Goal: Check status: Check status

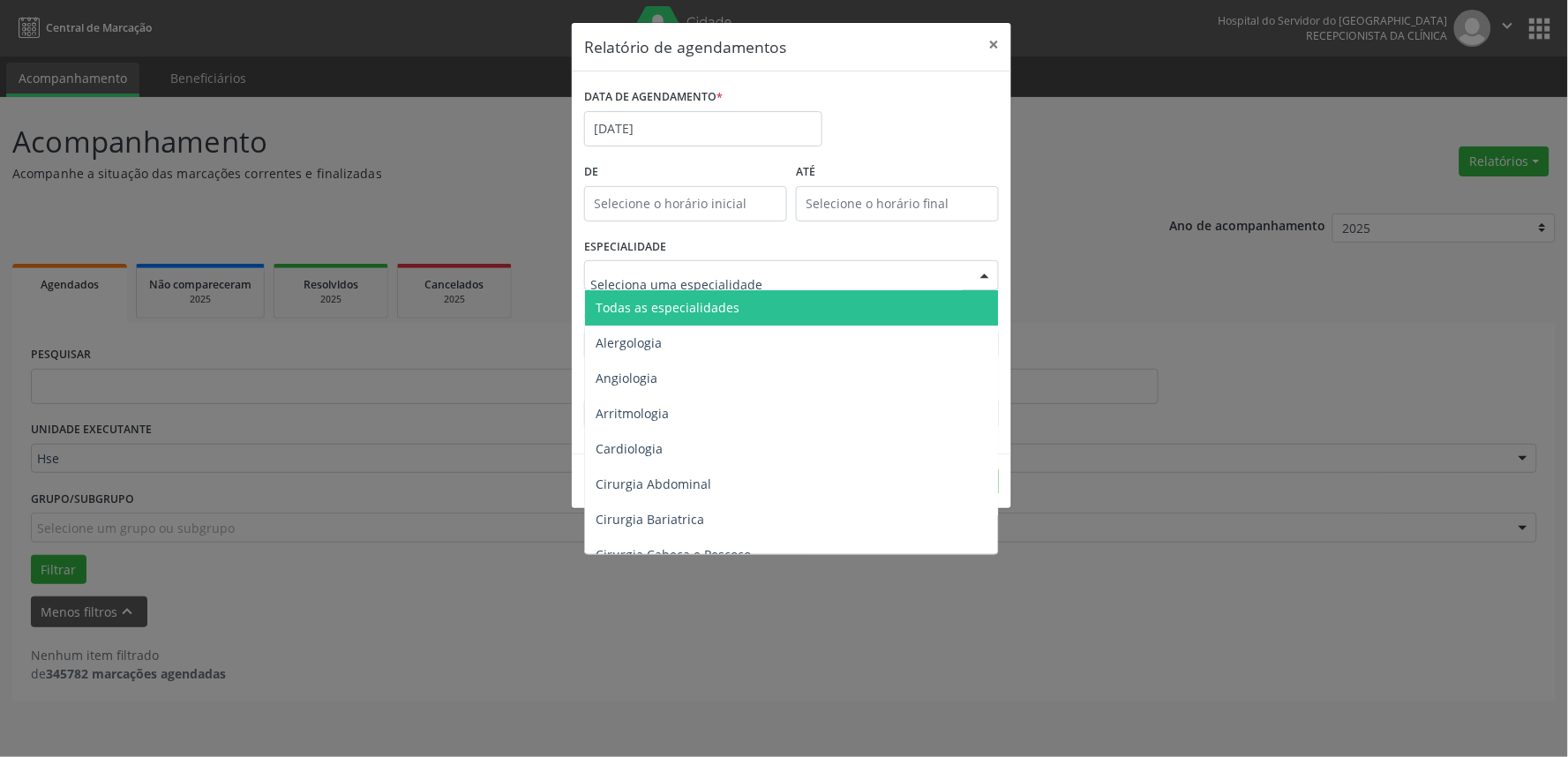
click at [986, 271] on div at bounding box center [984, 276] width 27 height 30
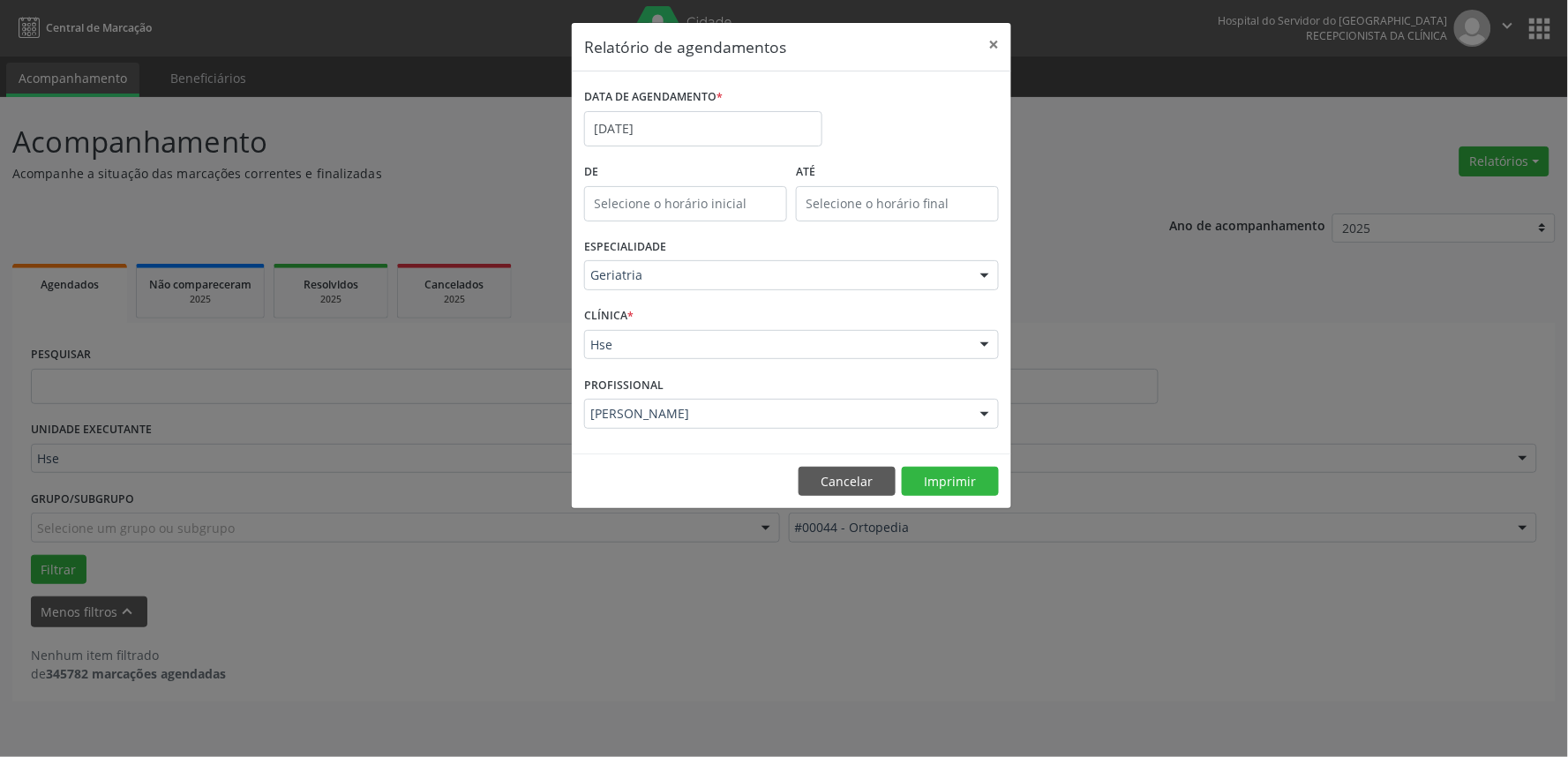
click at [1195, 446] on div "Relatório de agendamentos × DATA DE AGENDAMENTO * [DATE] De ATÉ ESPECIALIDADE G…" at bounding box center [784, 378] width 1568 height 757
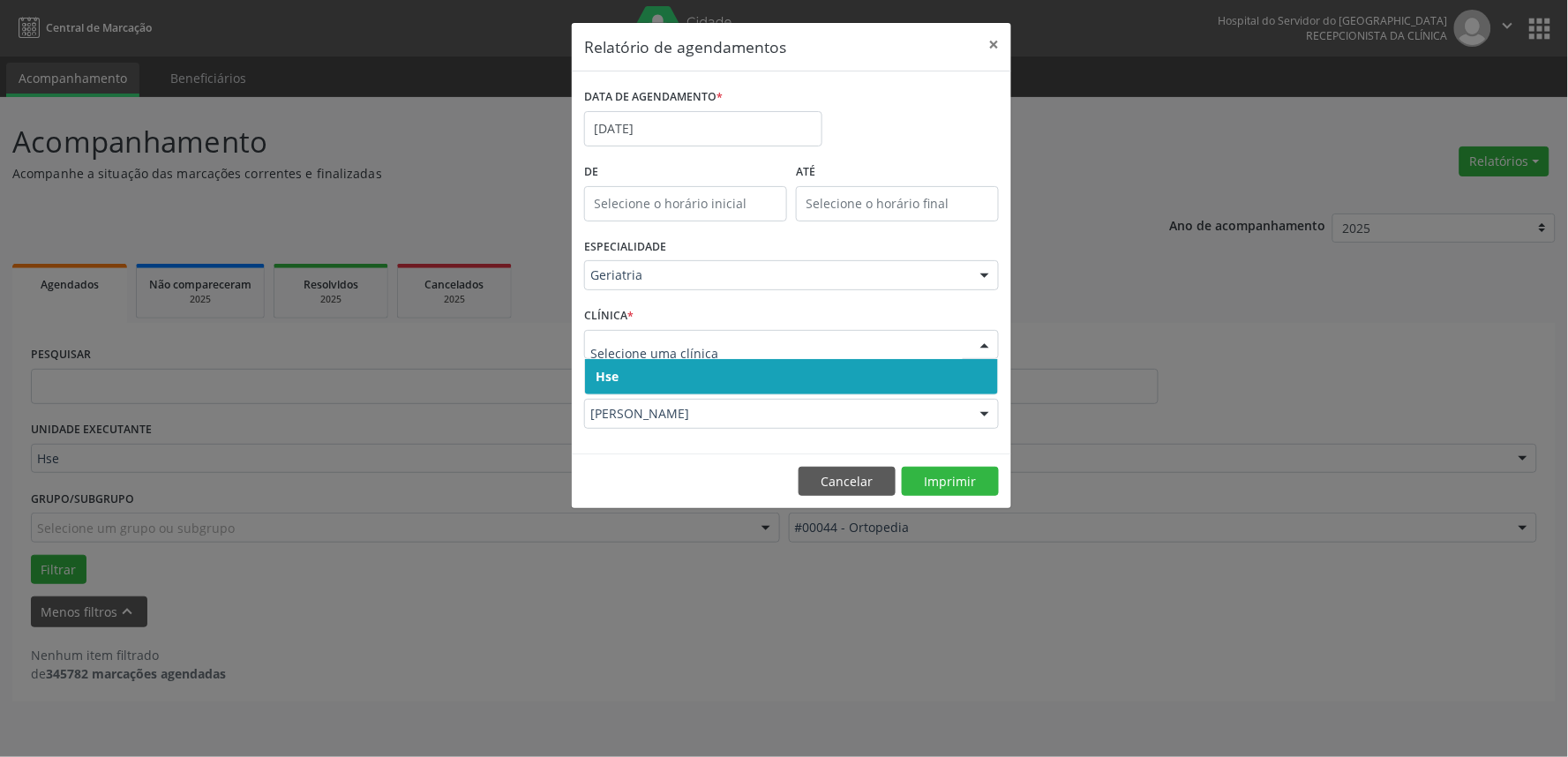
click at [983, 347] on div at bounding box center [984, 346] width 27 height 30
click at [969, 378] on span "Hse" at bounding box center [790, 377] width 413 height 36
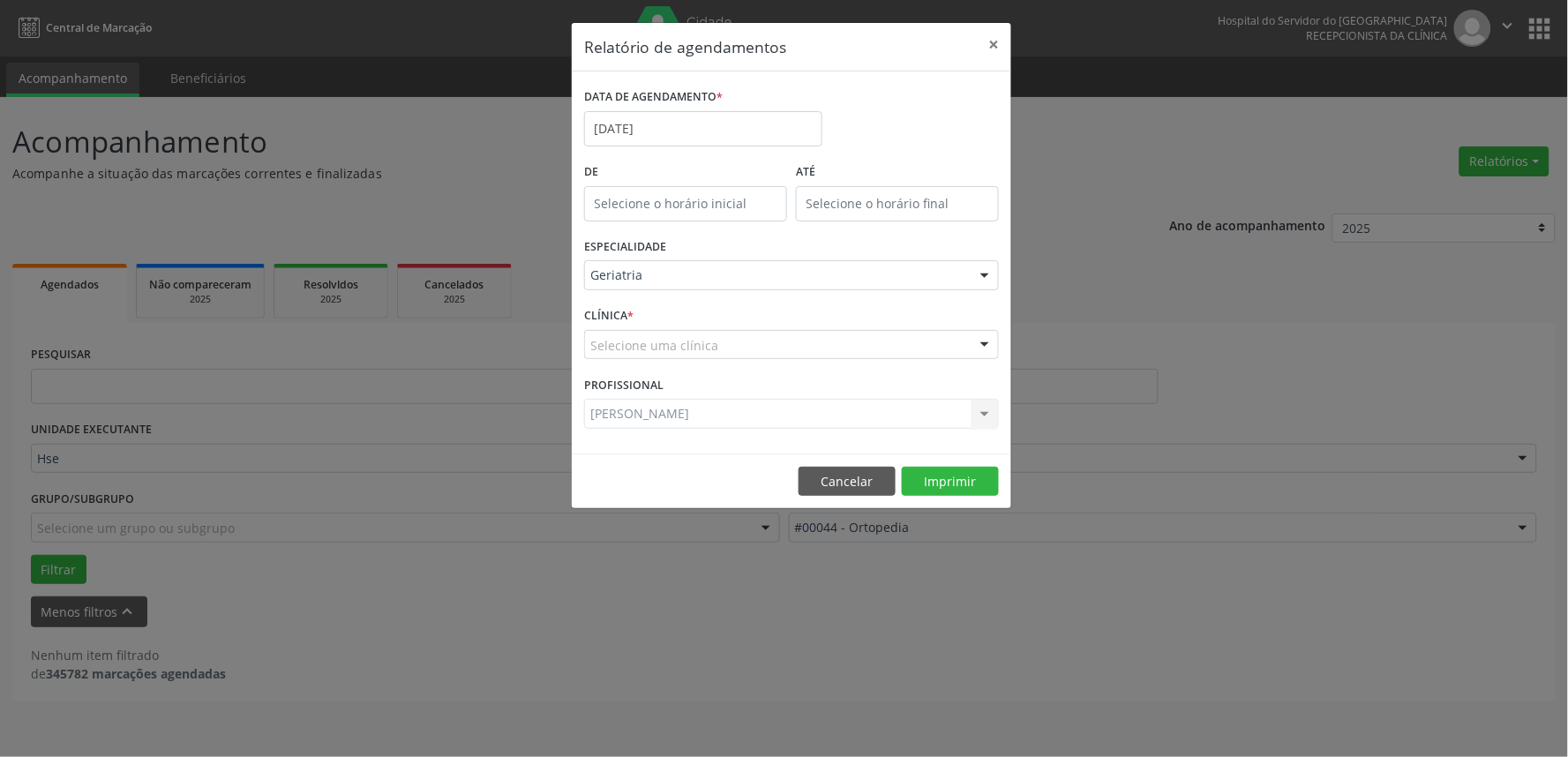
click at [983, 341] on div at bounding box center [984, 346] width 27 height 30
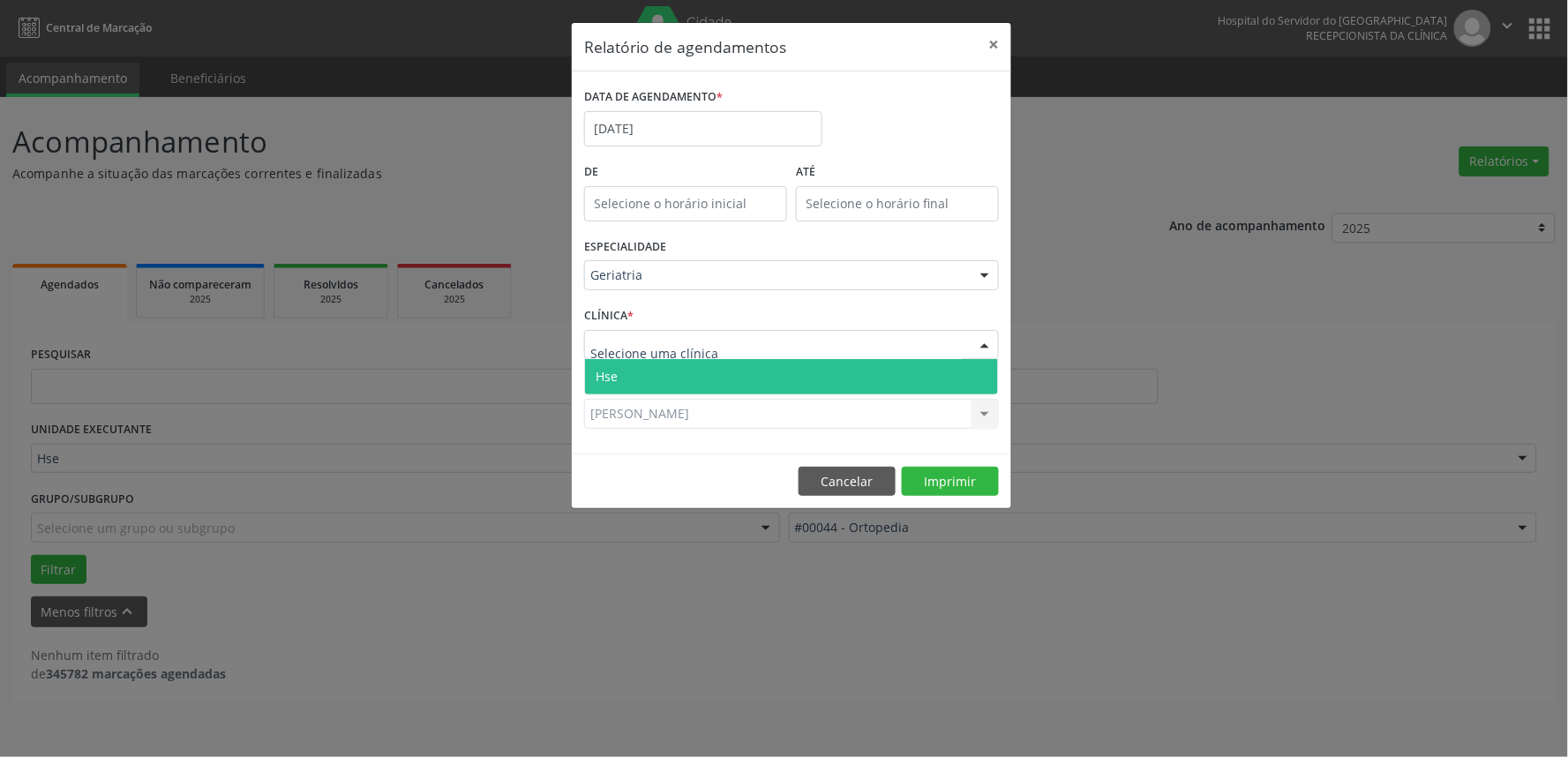
click at [975, 368] on span "Hse" at bounding box center [790, 377] width 413 height 36
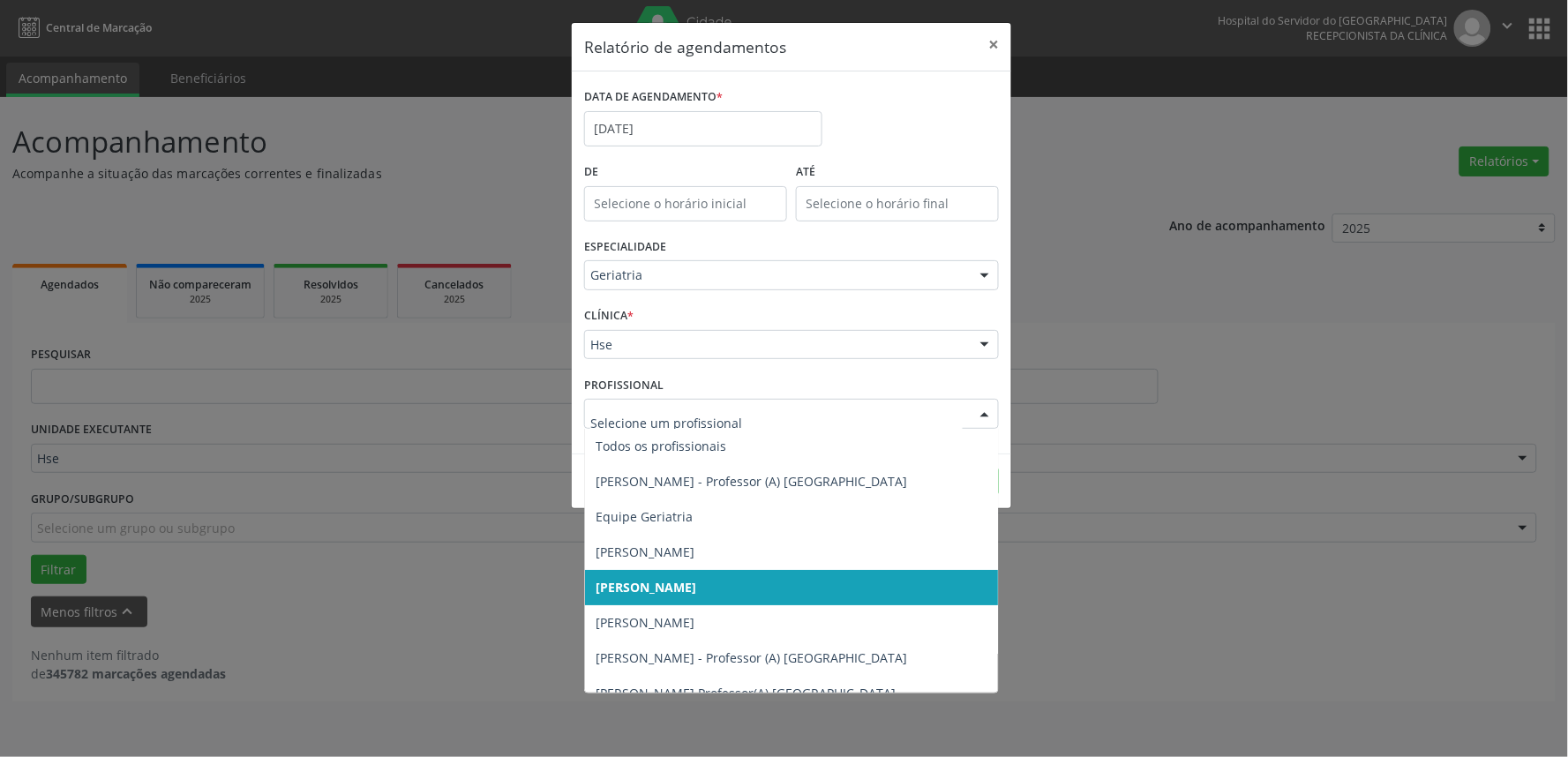
click at [985, 413] on div at bounding box center [984, 415] width 27 height 30
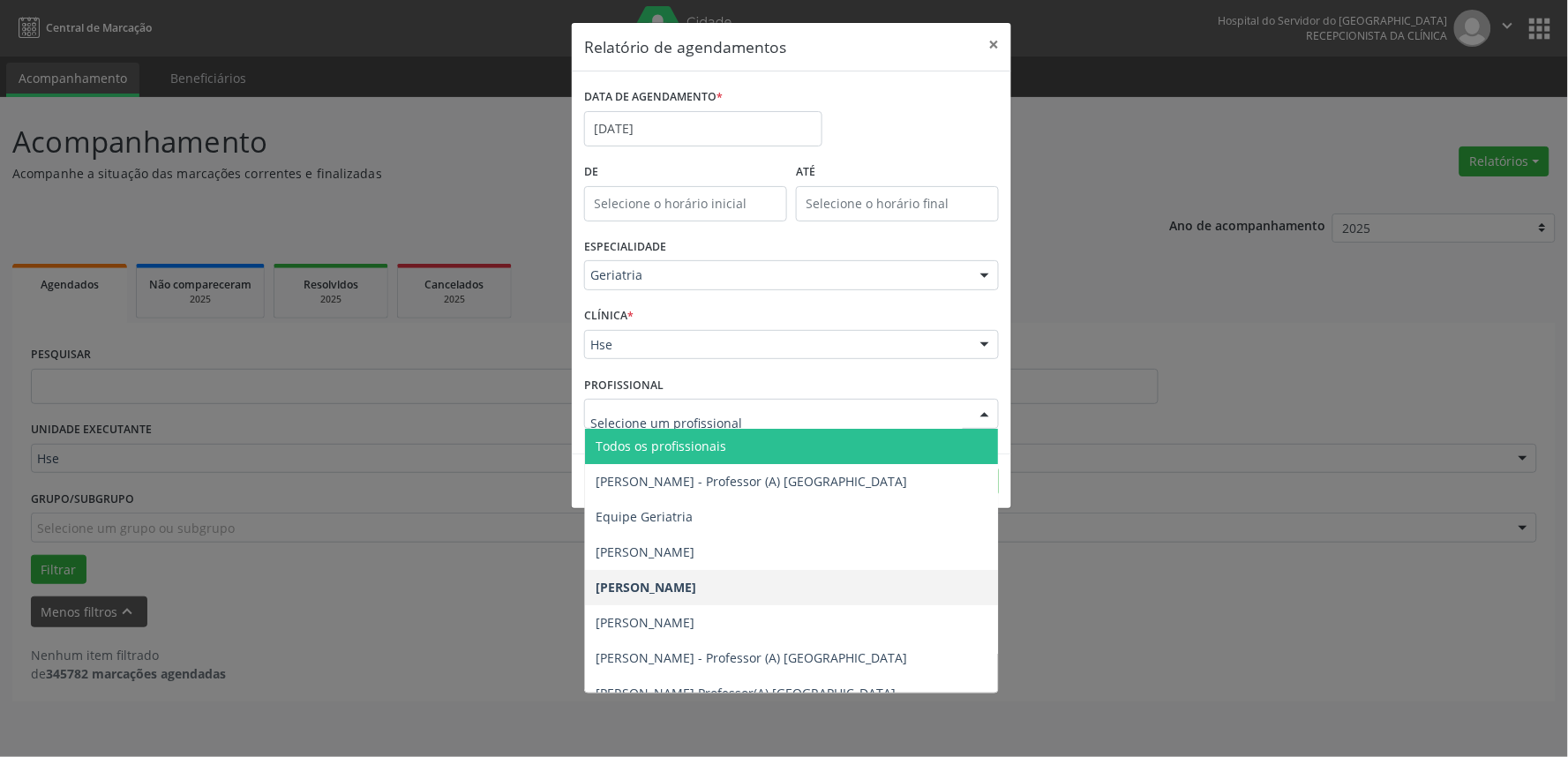
click at [720, 447] on span "Todos os profissionais" at bounding box center [660, 446] width 131 height 16
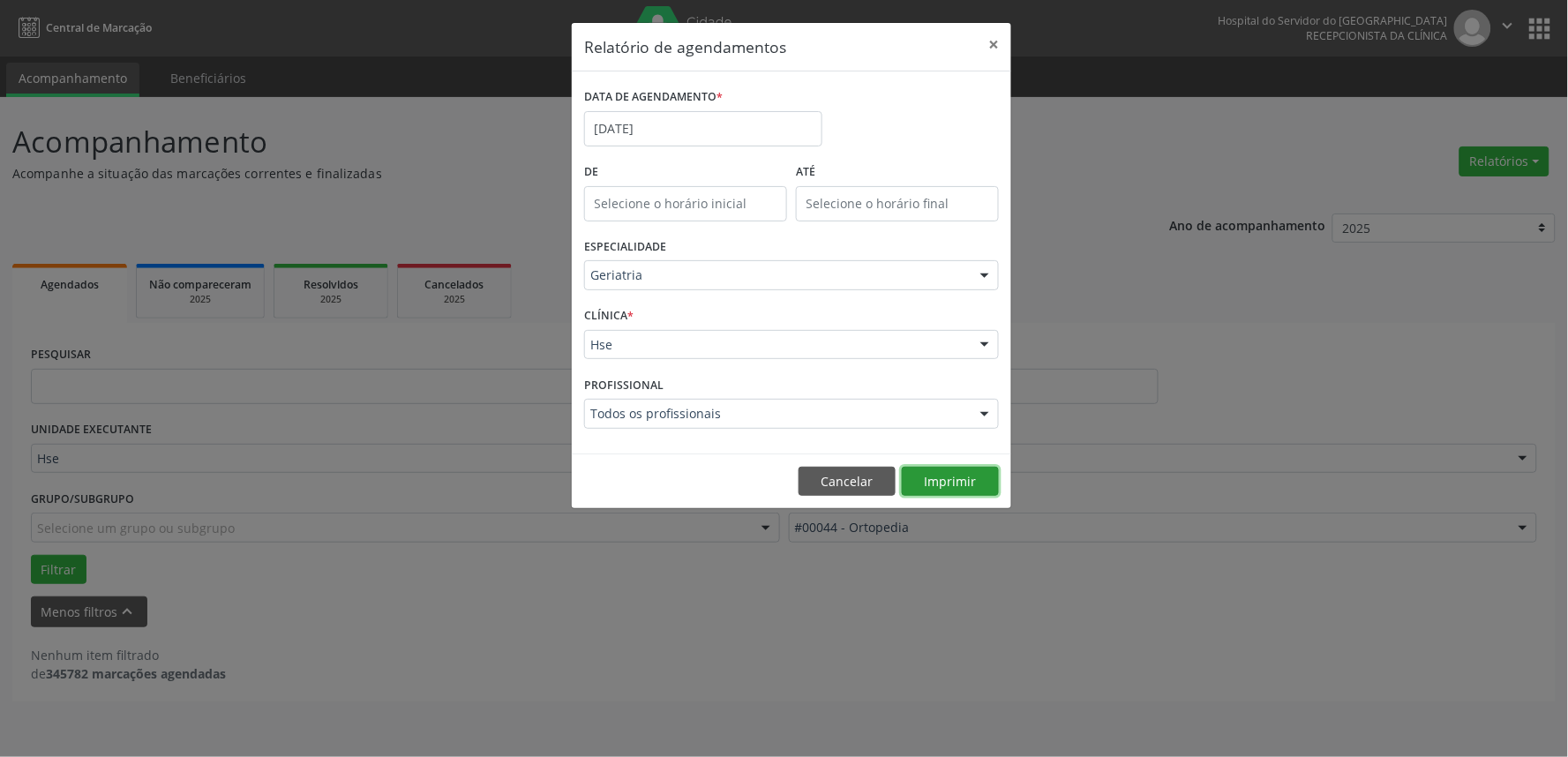
click at [977, 478] on button "Imprimir" at bounding box center [950, 481] width 97 height 30
click at [980, 274] on div at bounding box center [984, 276] width 27 height 30
type input "EQUIPE"
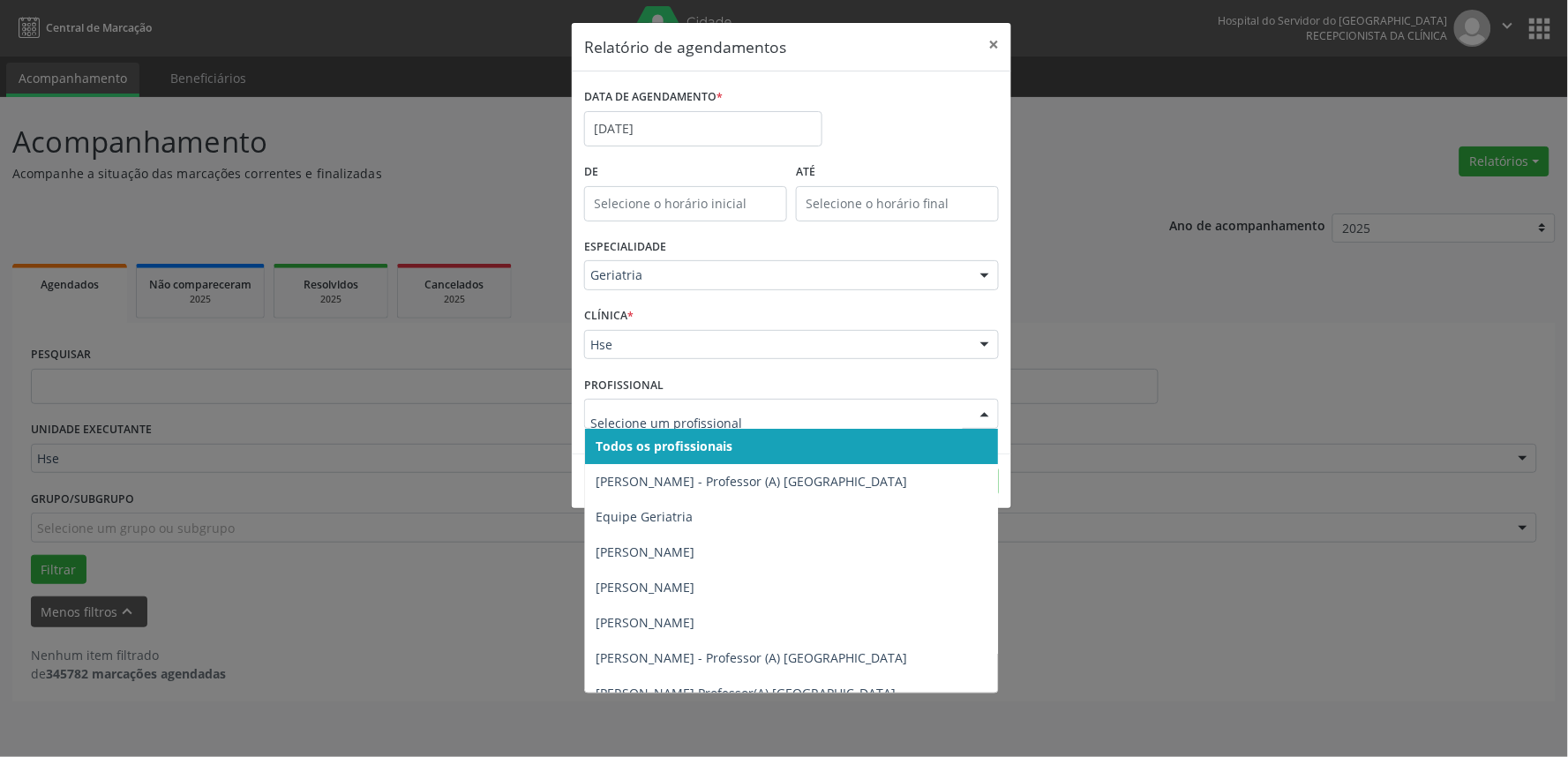
click at [983, 410] on div at bounding box center [984, 415] width 27 height 30
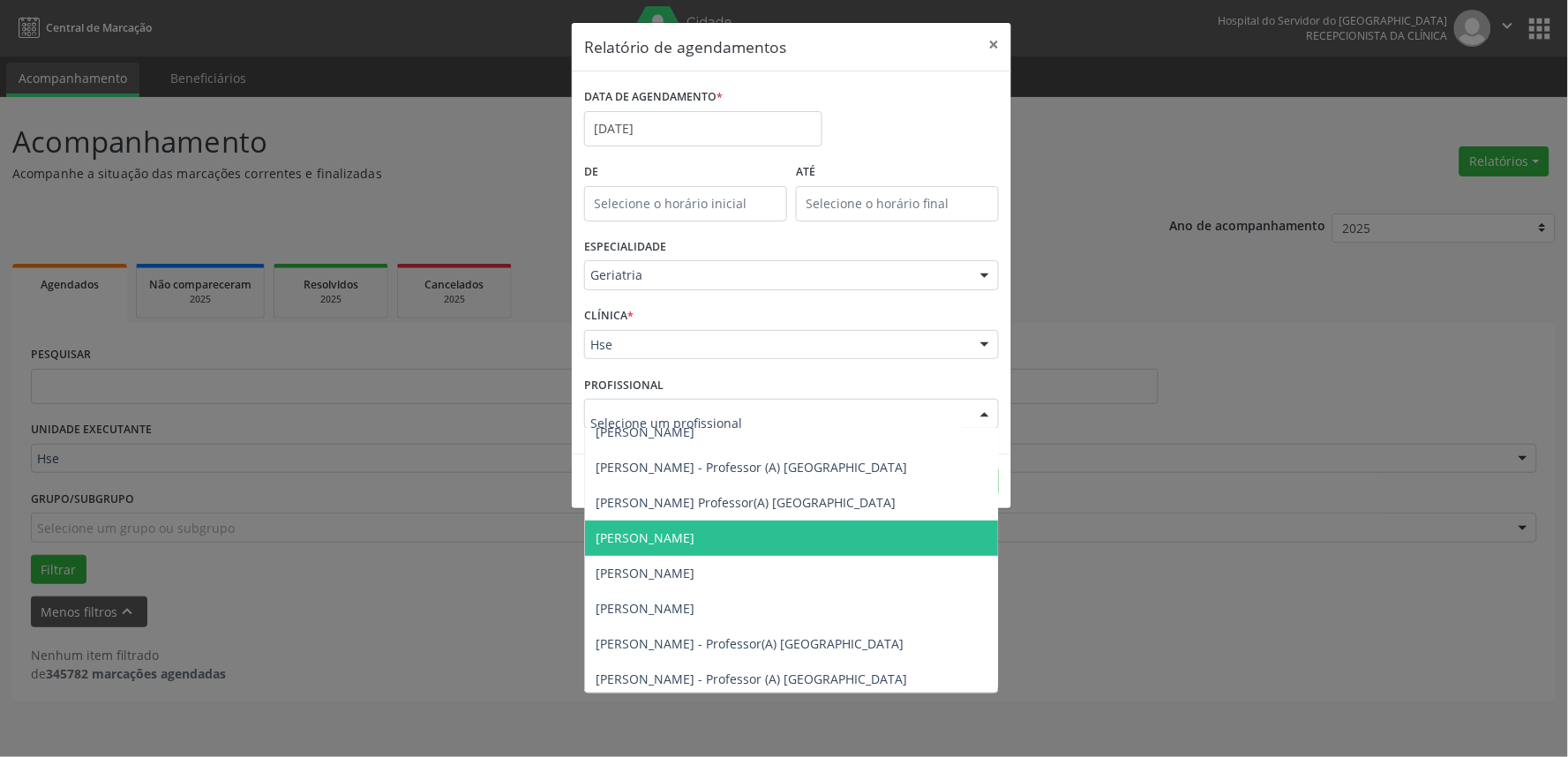
scroll to position [195, 0]
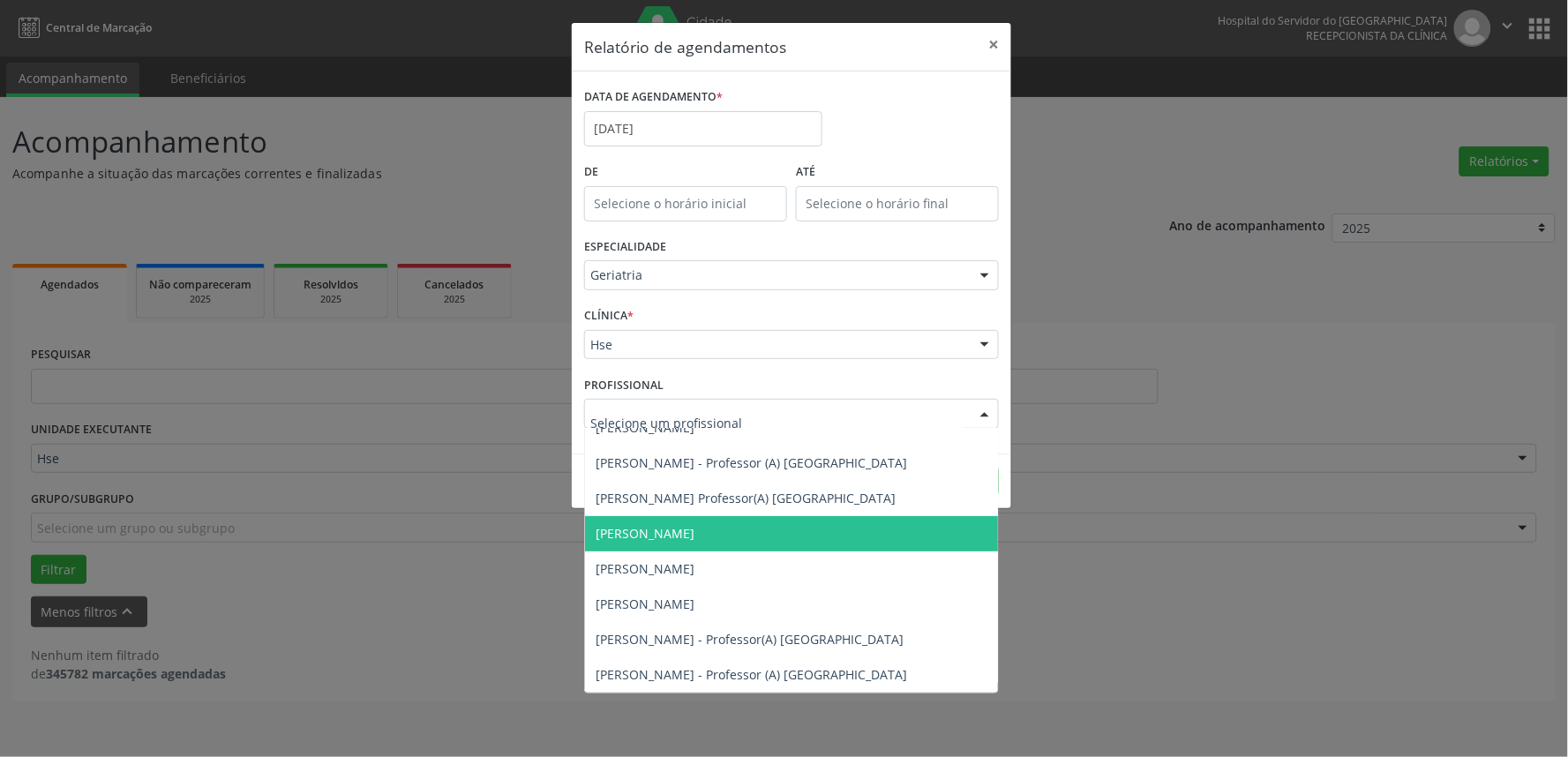
click at [1125, 650] on div "Relatório de agendamentos × DATA DE AGENDAMENTO * [DATE] De ATÉ ESPECIALIDADE G…" at bounding box center [784, 378] width 1568 height 757
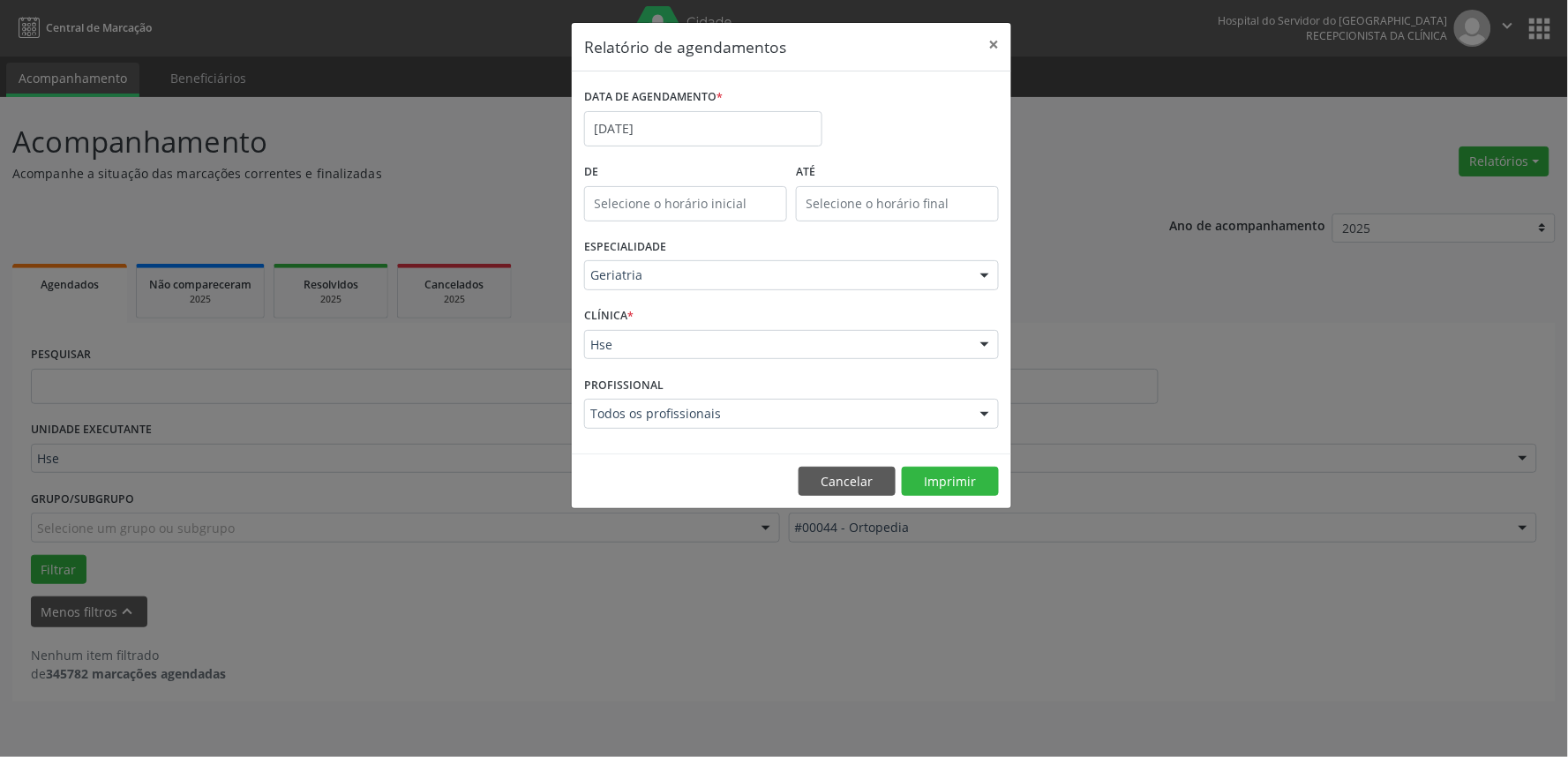
click at [985, 275] on div at bounding box center [984, 276] width 27 height 30
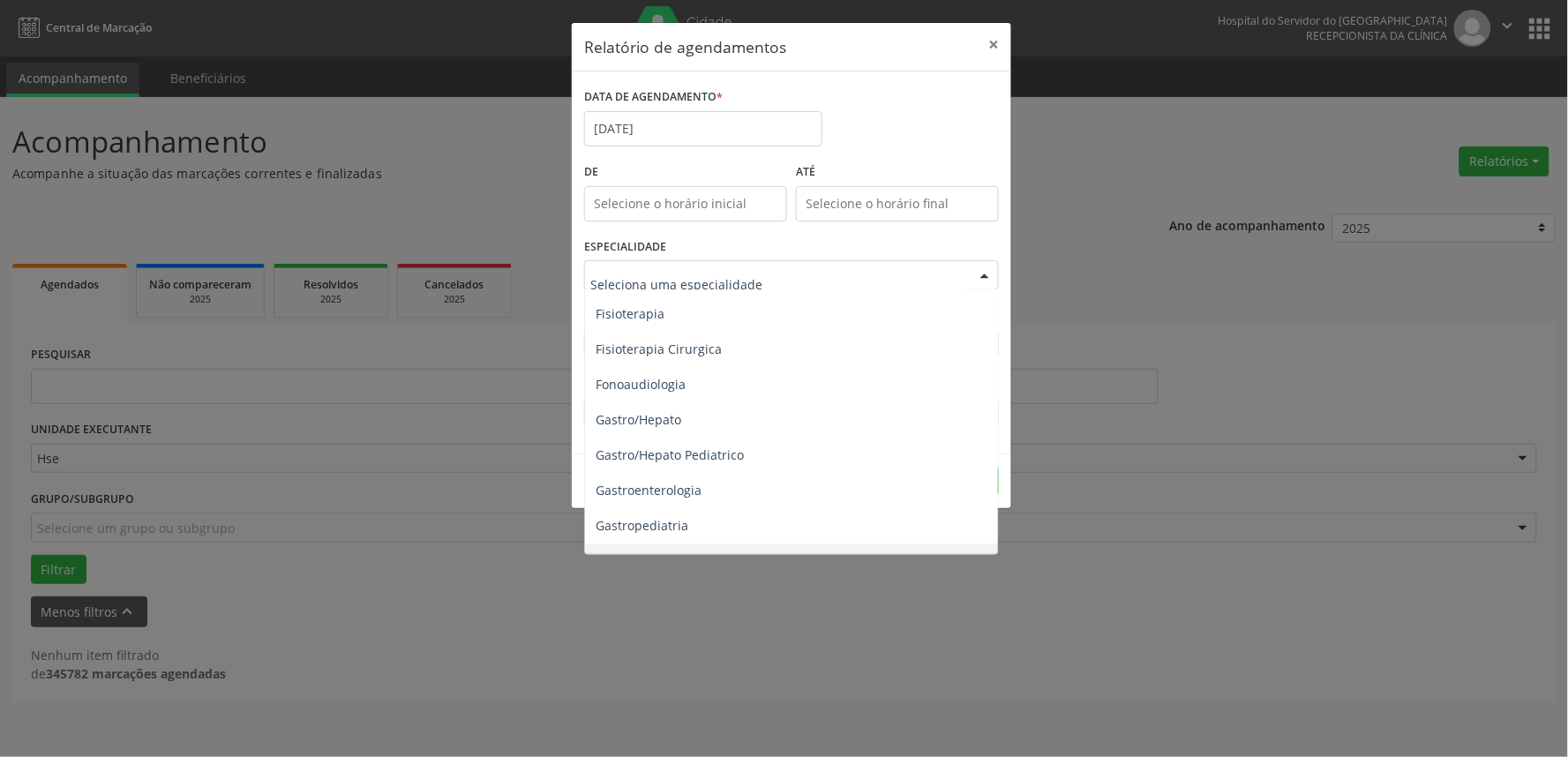
scroll to position [1056, 0]
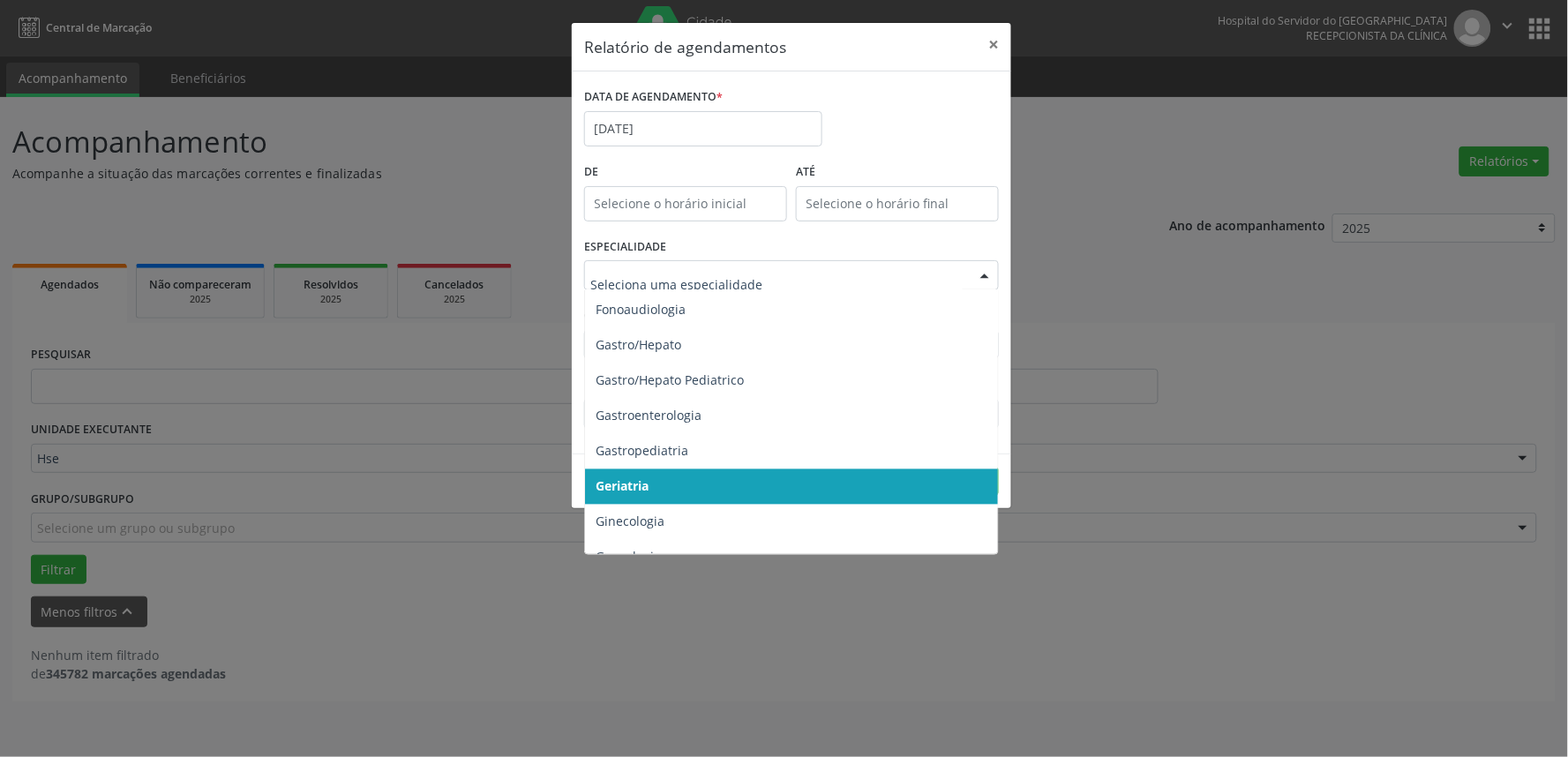
click at [707, 486] on span "Geriatria" at bounding box center [792, 487] width 415 height 36
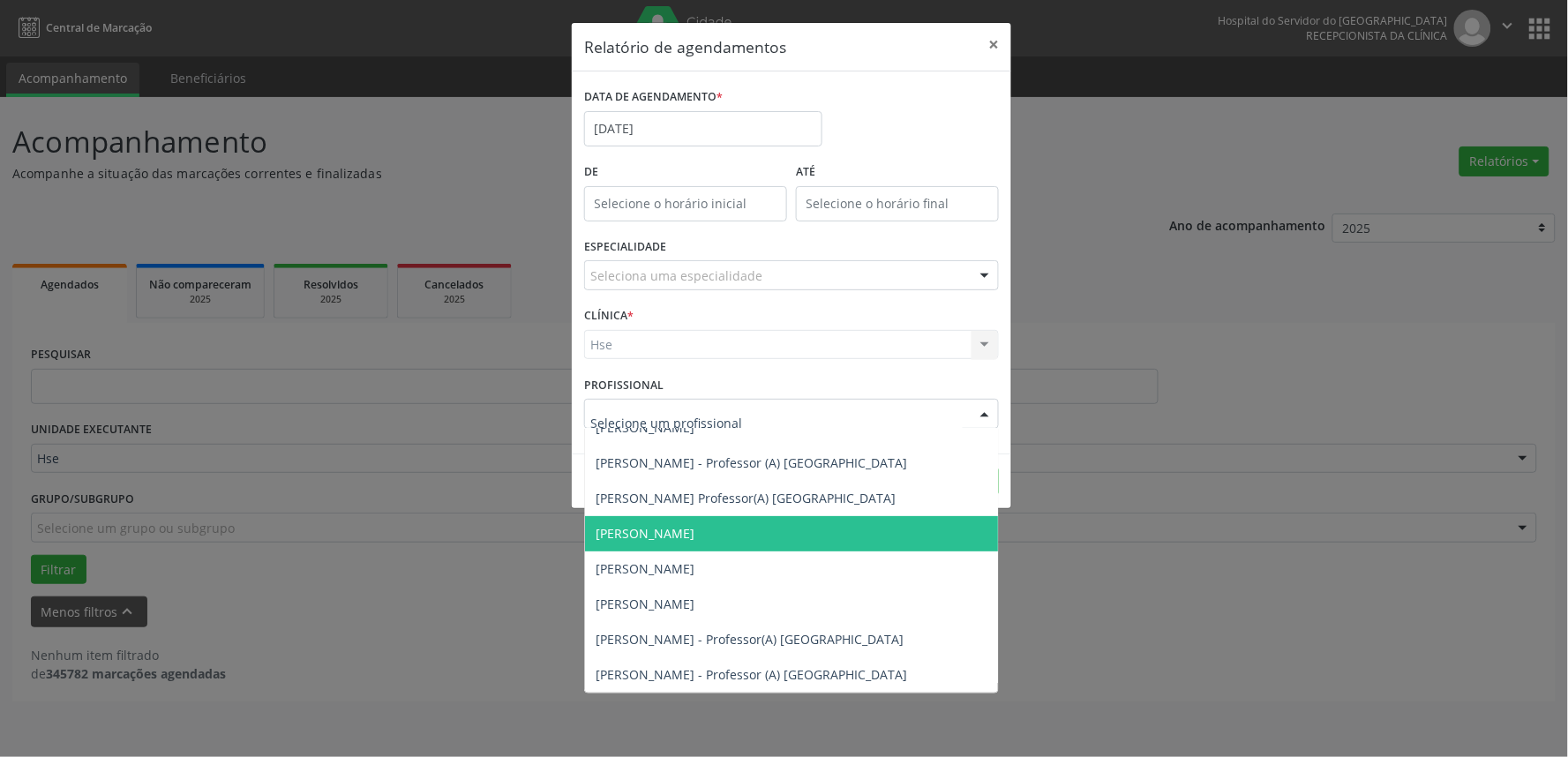
click at [990, 410] on div at bounding box center [984, 415] width 27 height 30
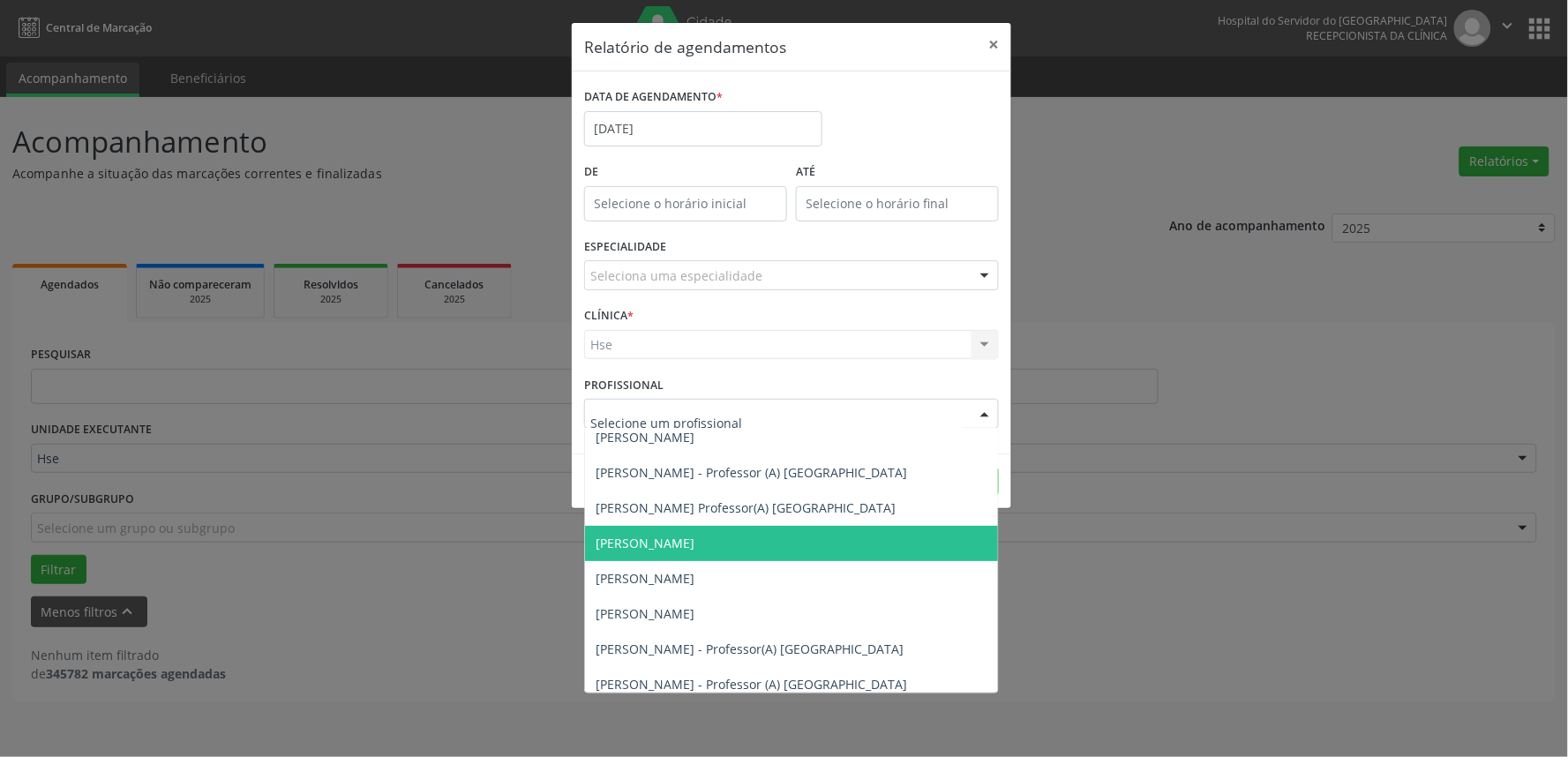
scroll to position [195, 0]
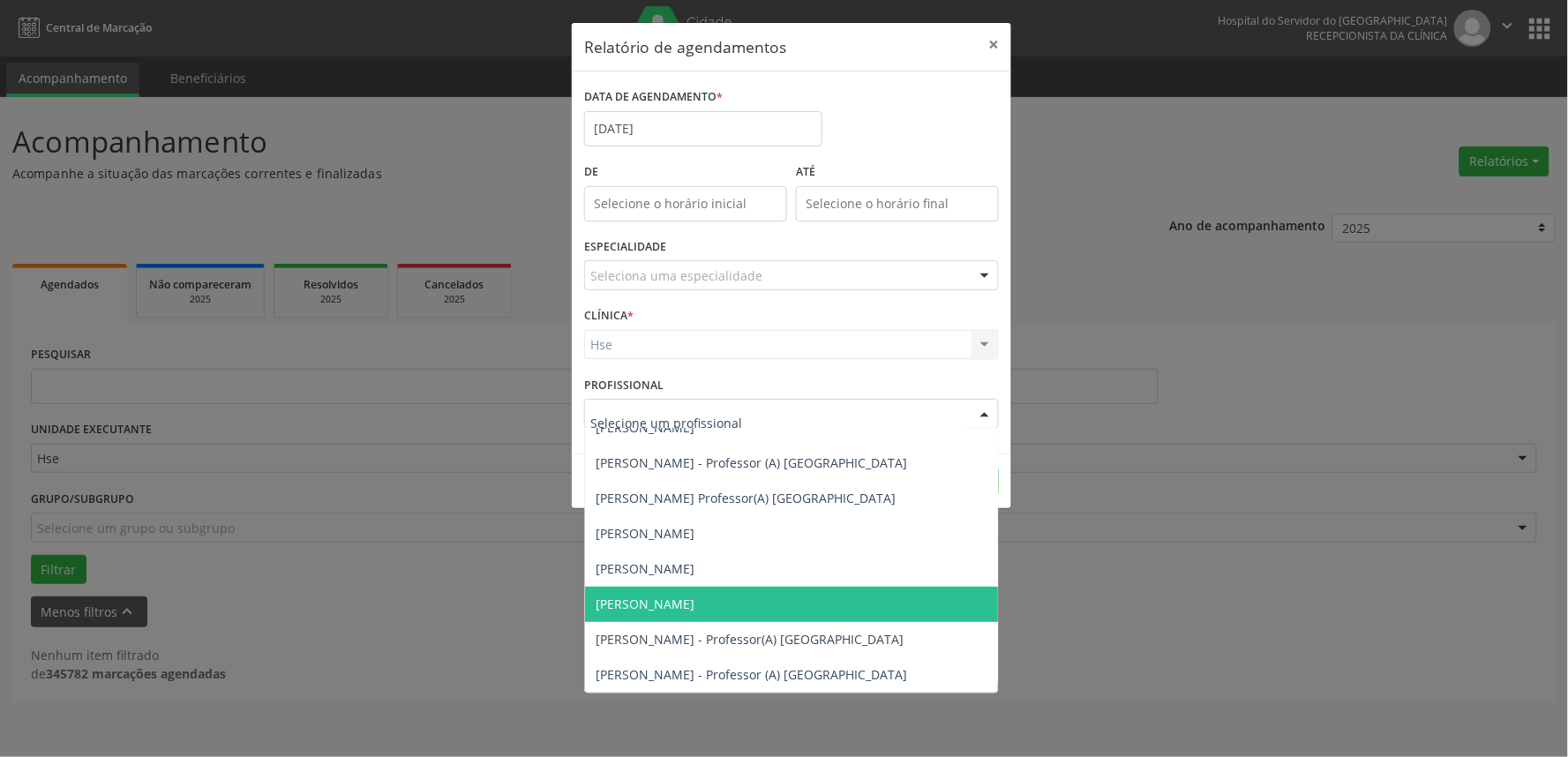
click at [1062, 597] on div "Relatório de agendamentos × DATA DE AGENDAMENTO * [DATE] De ATÉ ESPECIALIDADE S…" at bounding box center [784, 378] width 1568 height 757
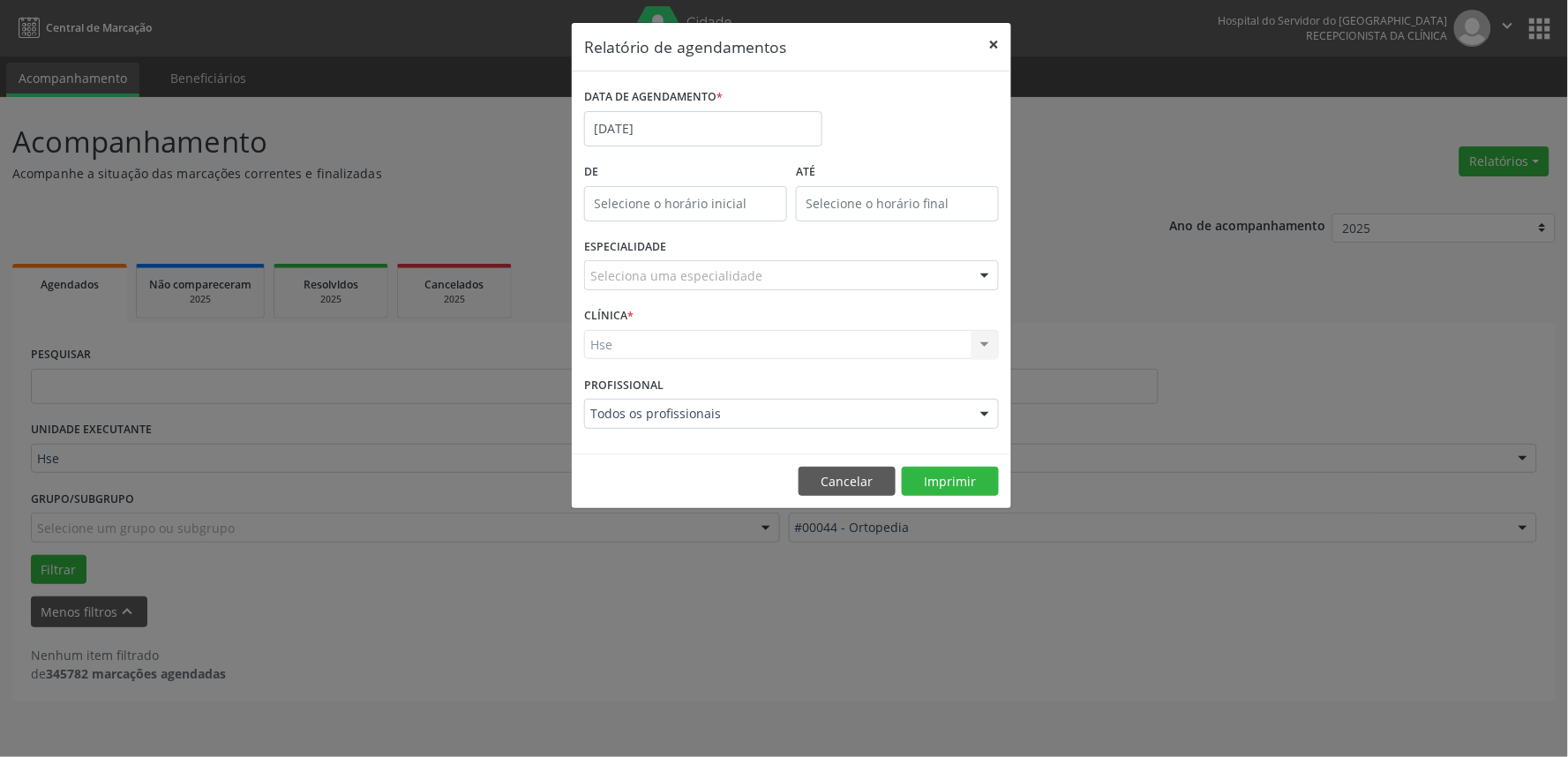
click at [988, 42] on button "×" at bounding box center [993, 44] width 36 height 43
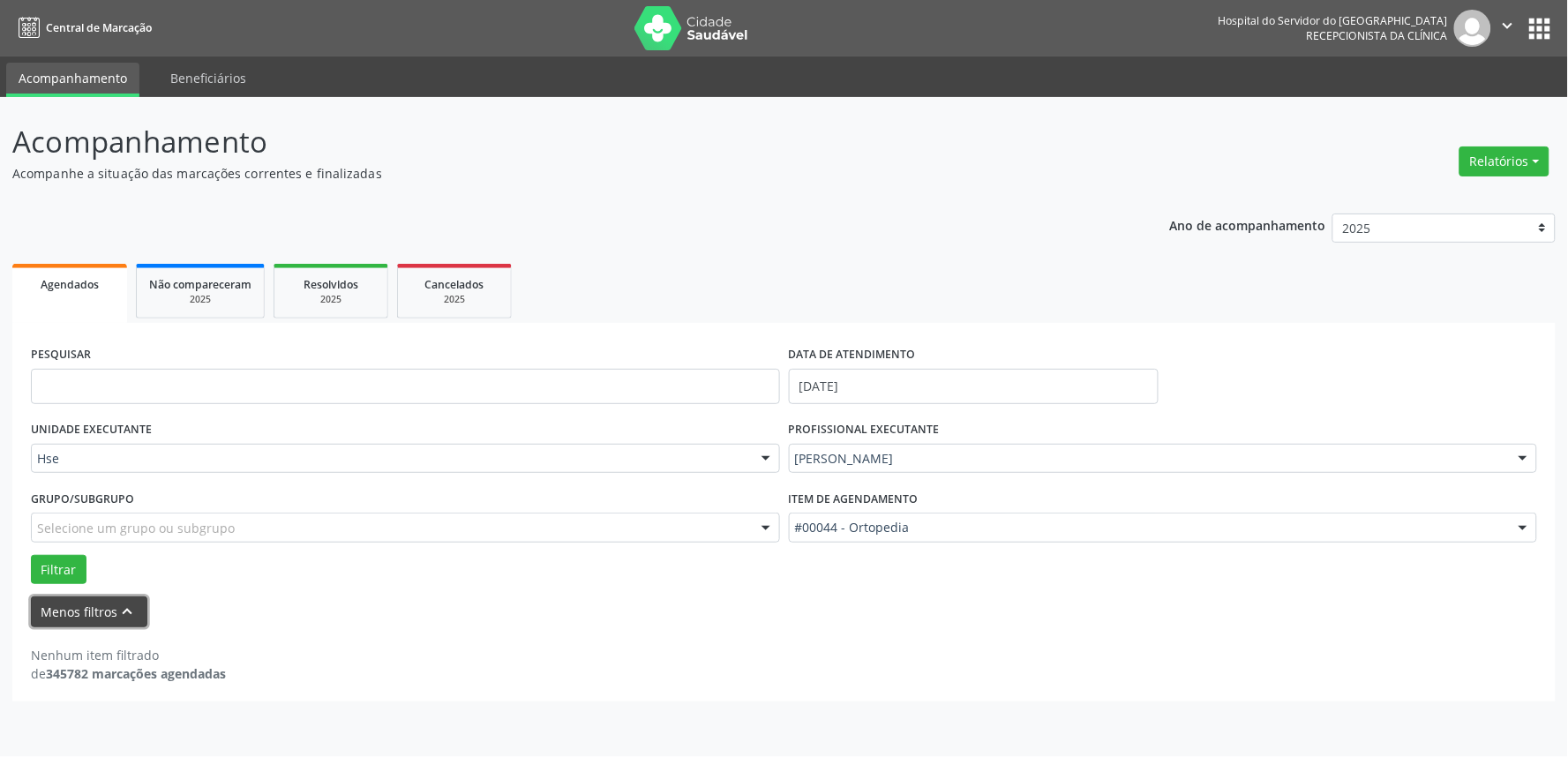
click at [87, 613] on button "Menos filtros keyboard_arrow_up" at bounding box center [89, 612] width 116 height 31
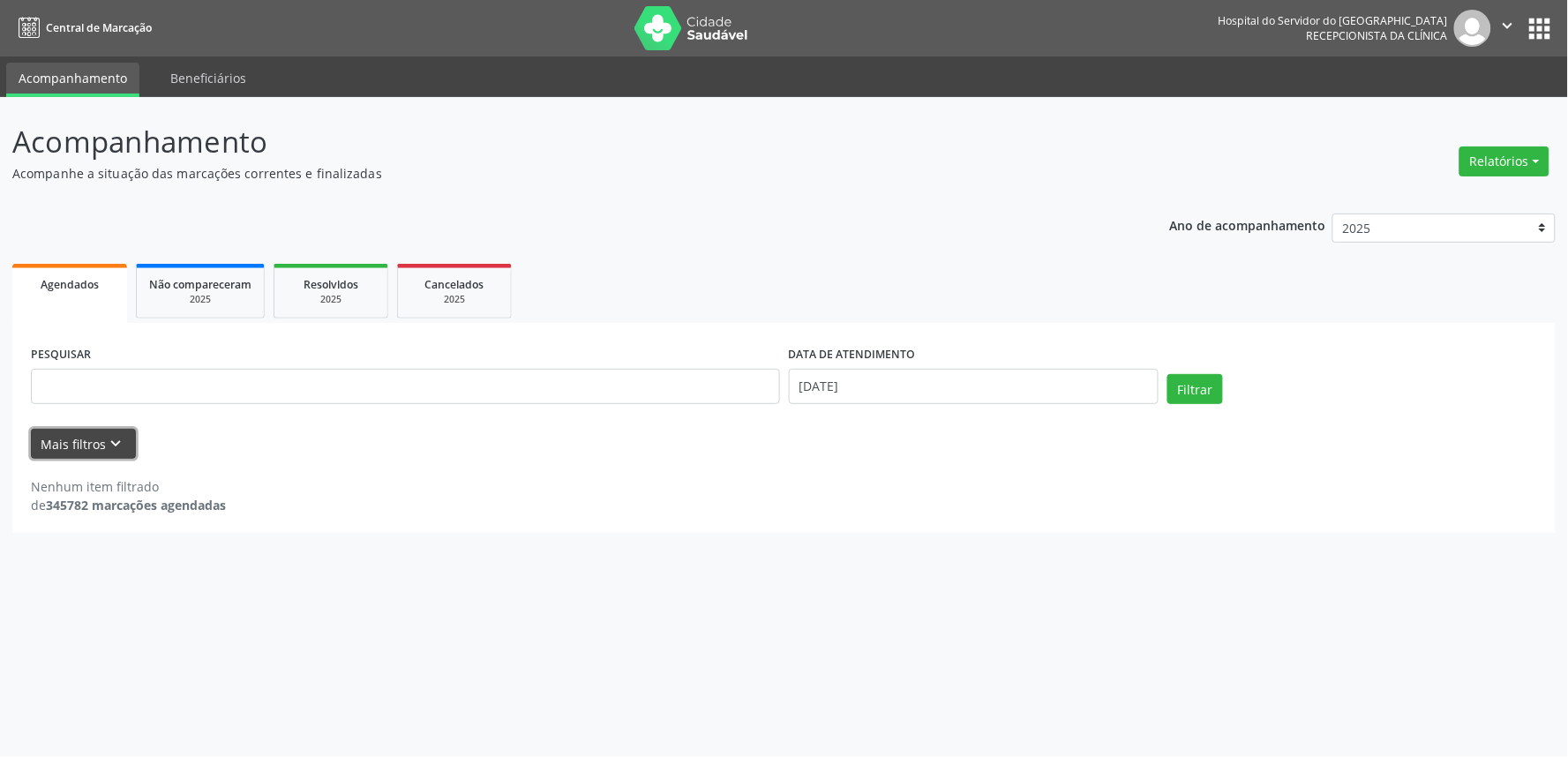
click at [81, 443] on button "Mais filtros keyboard_arrow_down" at bounding box center [83, 445] width 105 height 31
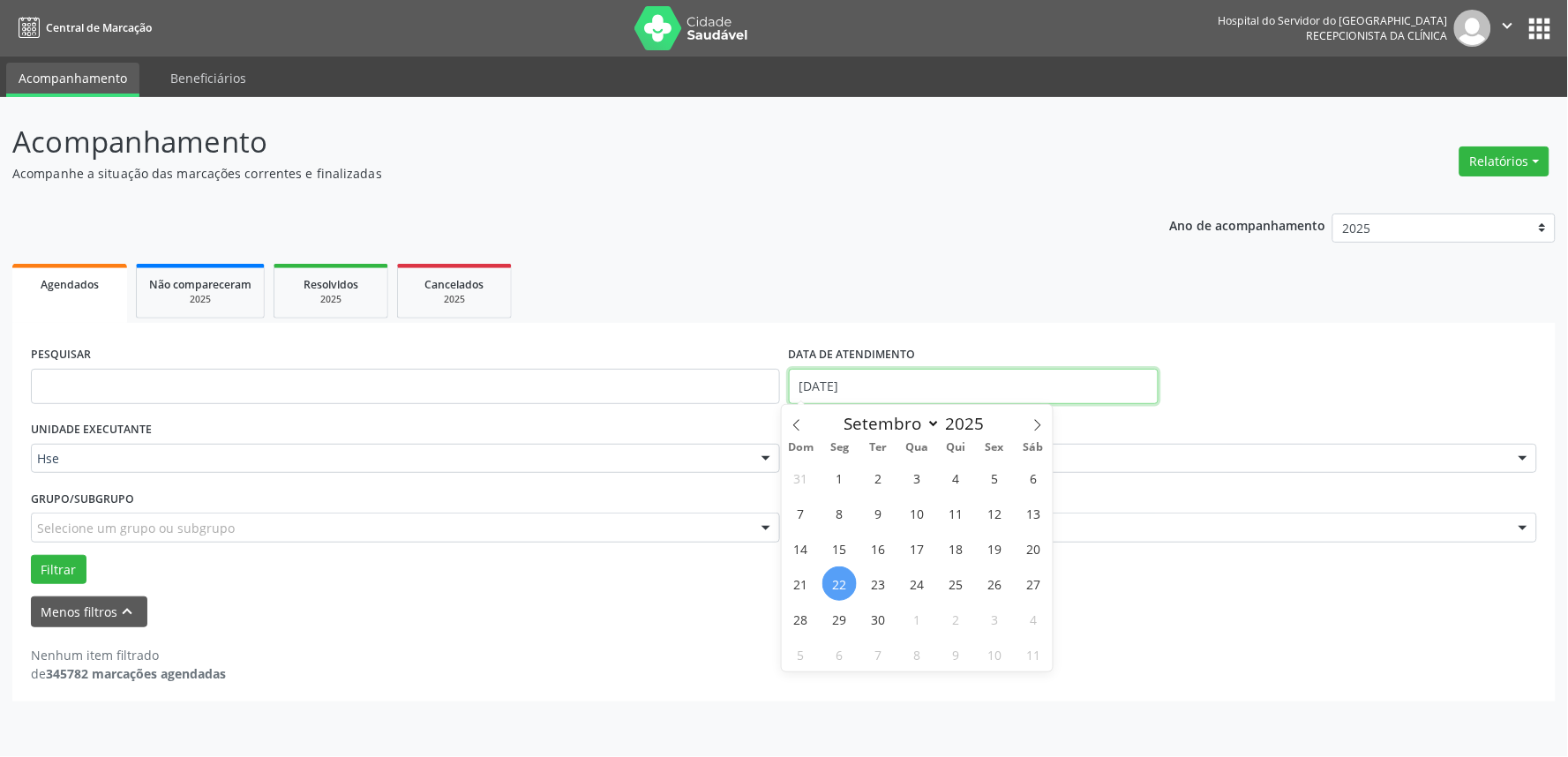
click at [963, 376] on input "[DATE]" at bounding box center [973, 386] width 370 height 36
click at [841, 589] on span "22" at bounding box center [840, 584] width 35 height 35
type input "[DATE]"
click at [1325, 337] on div "PESQUISAR DATA DE ATENDIMENTO UNIDADE EXECUTANTE Hse Todos as unidades Hse Nenh…" at bounding box center [784, 513] width 1543 height 379
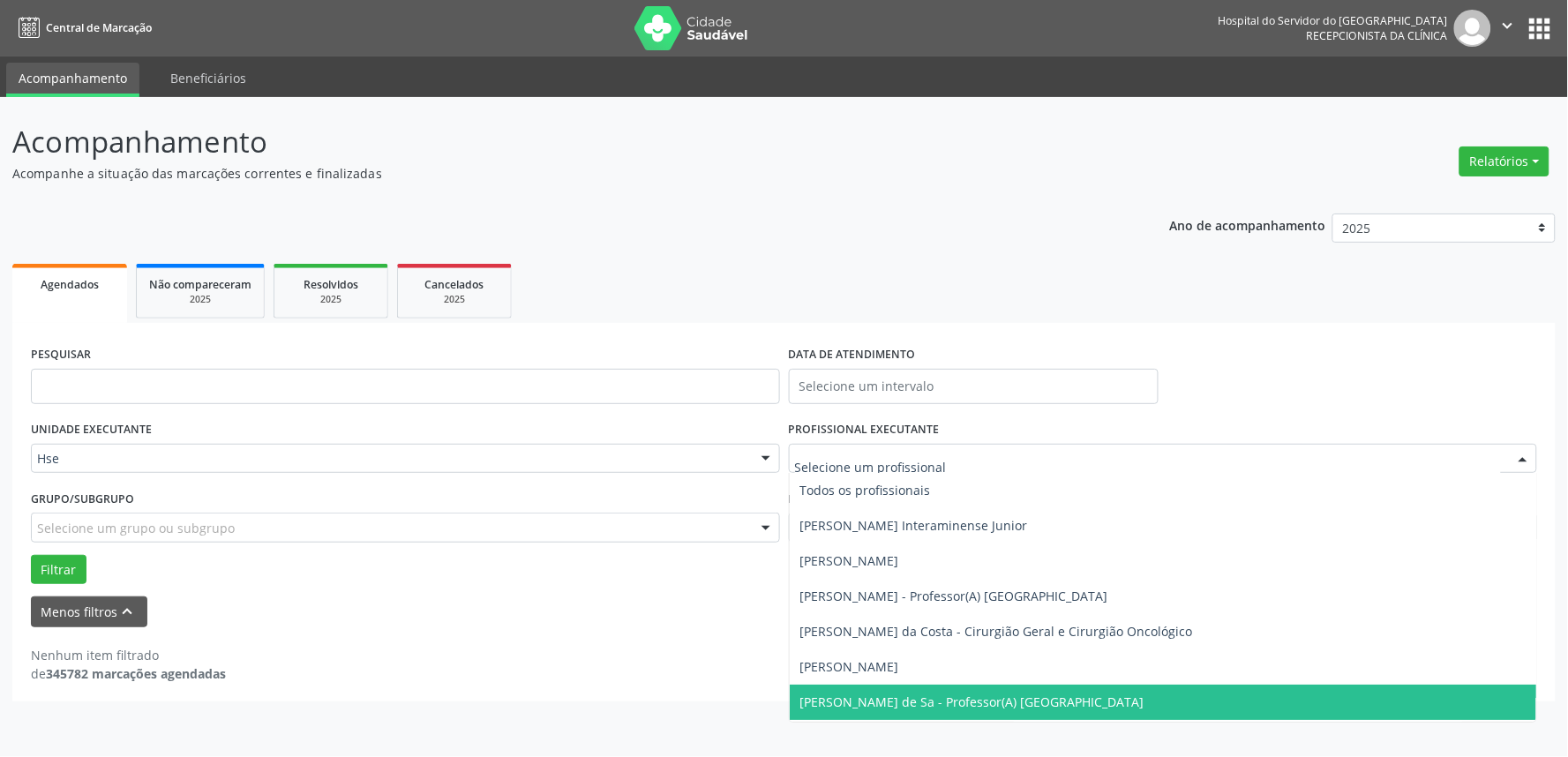
click at [1527, 451] on div at bounding box center [1522, 460] width 27 height 30
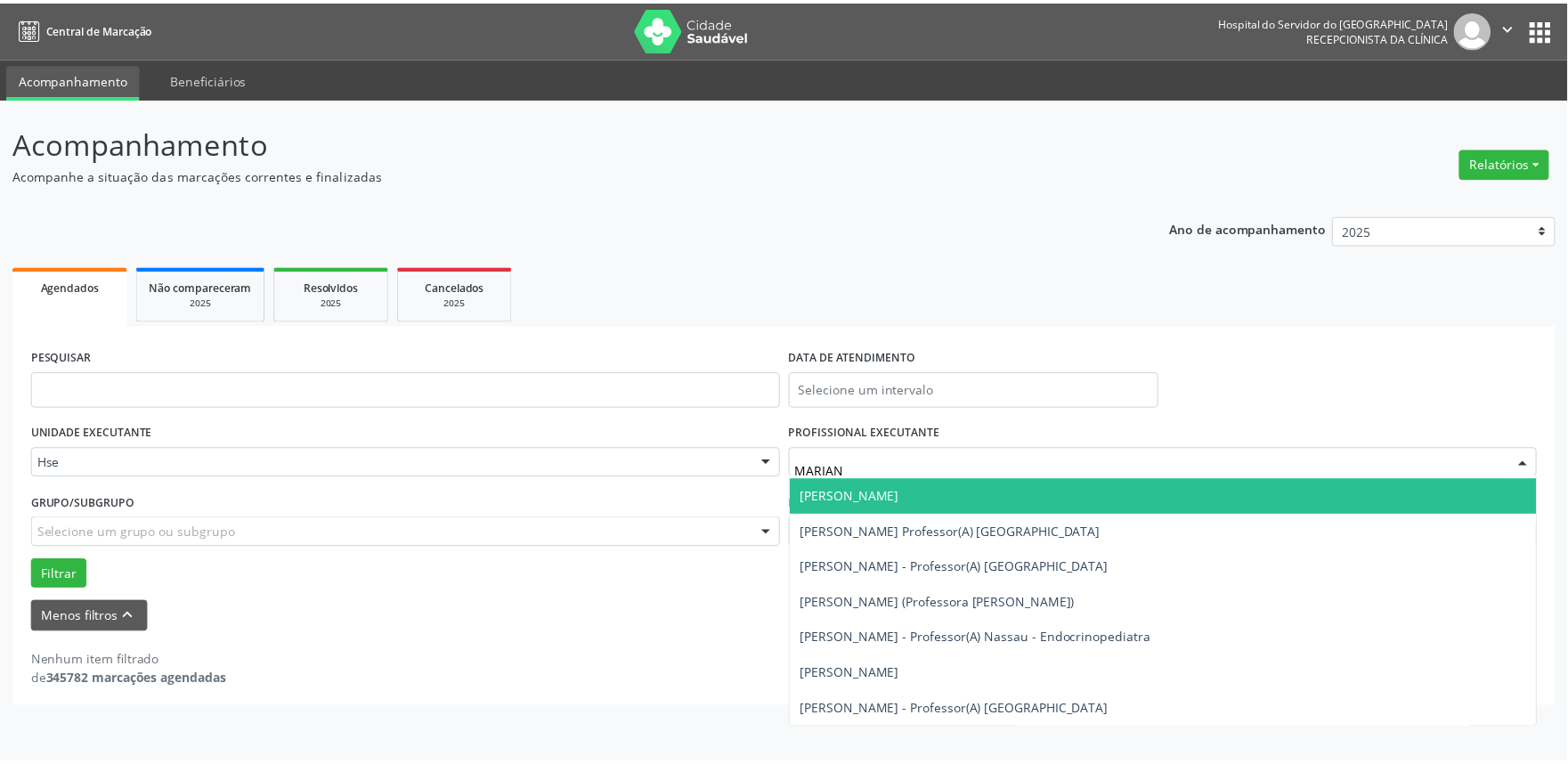
scroll to position [0, 0]
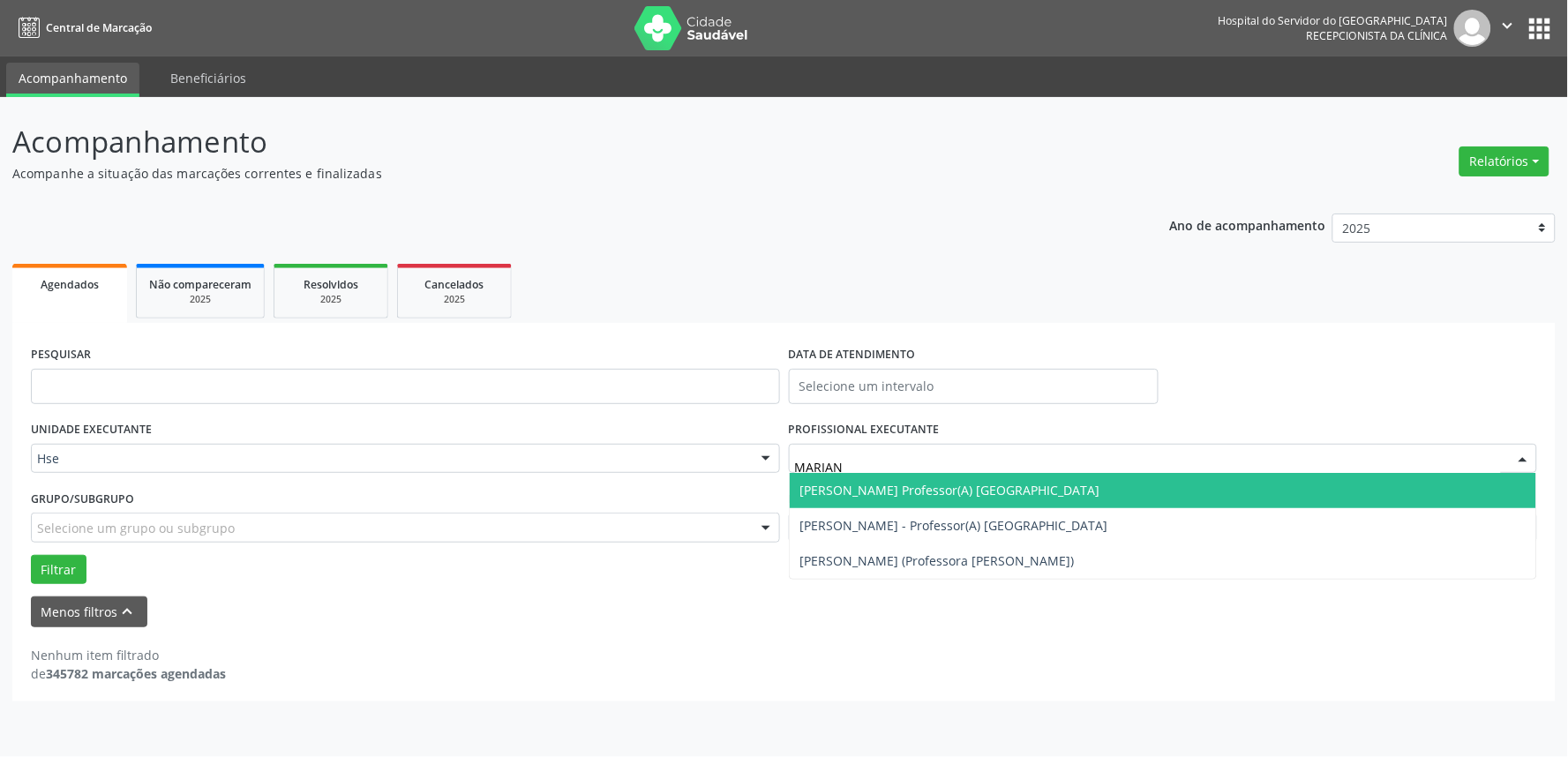
type input "MARIANA"
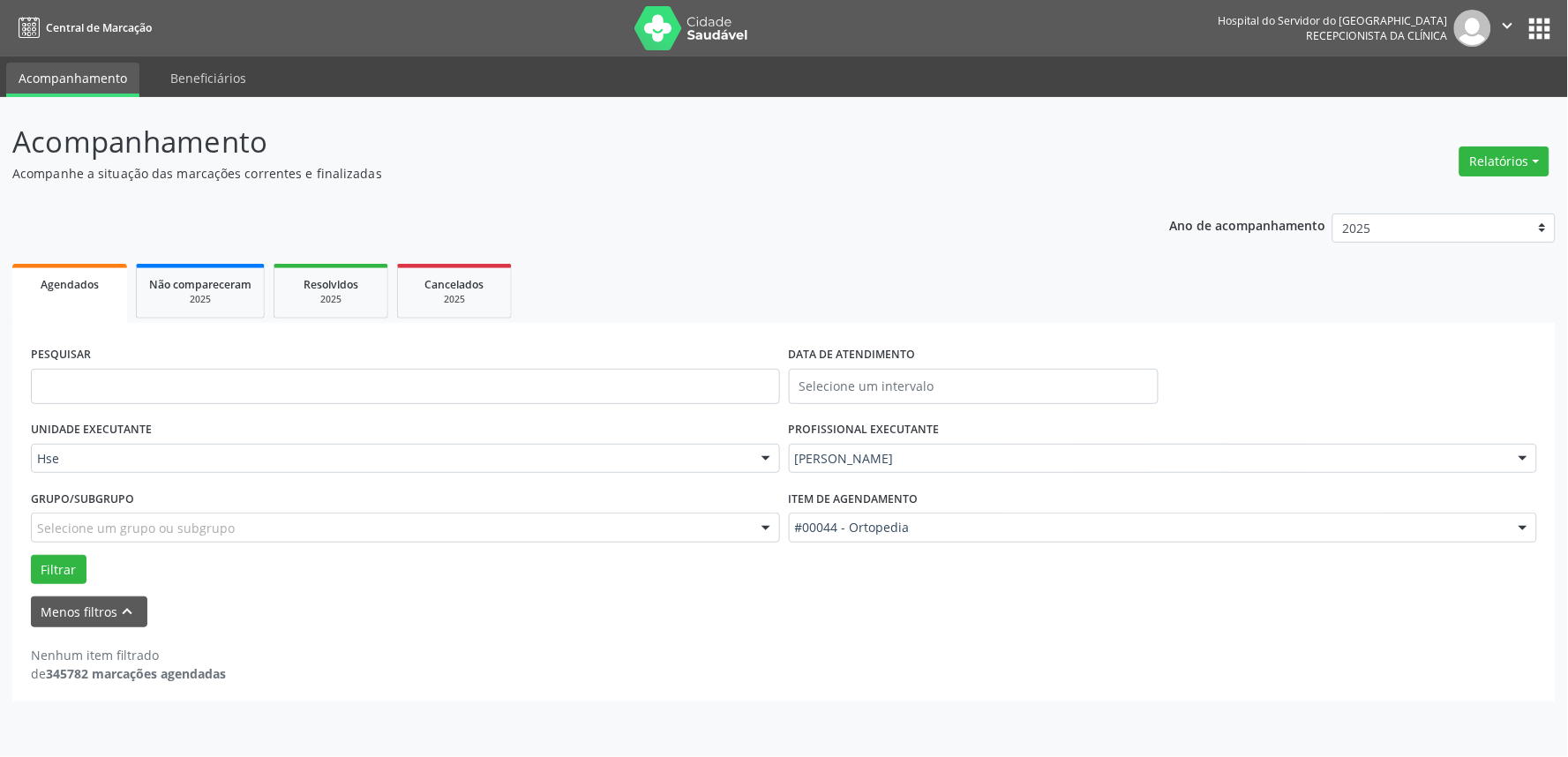
click at [822, 146] on p "Acompanhamento" at bounding box center [553, 142] width 1079 height 44
click at [226, 74] on link "Beneficiários" at bounding box center [209, 78] width 101 height 31
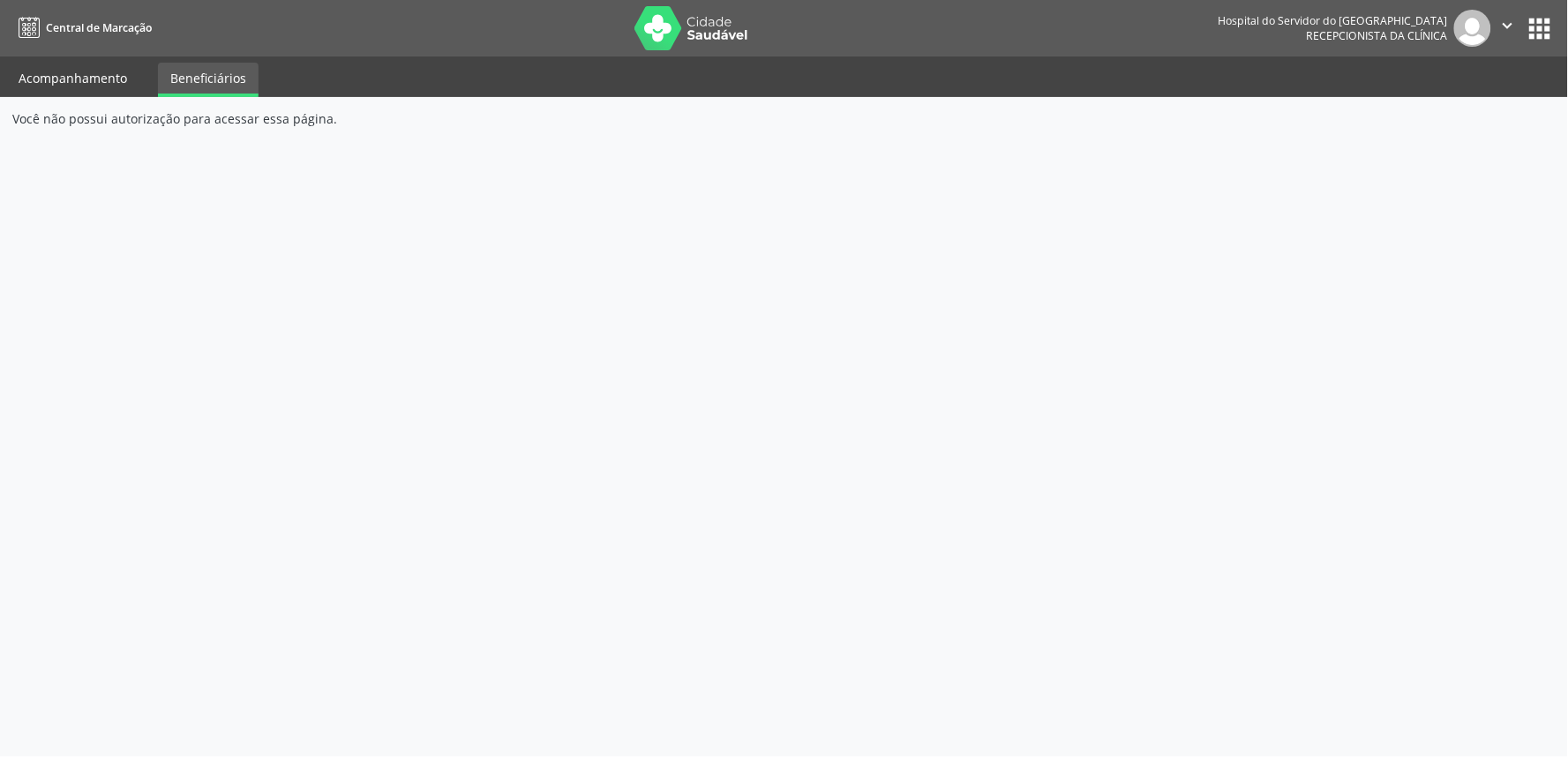
click at [66, 73] on link "Acompanhamento" at bounding box center [73, 78] width 134 height 31
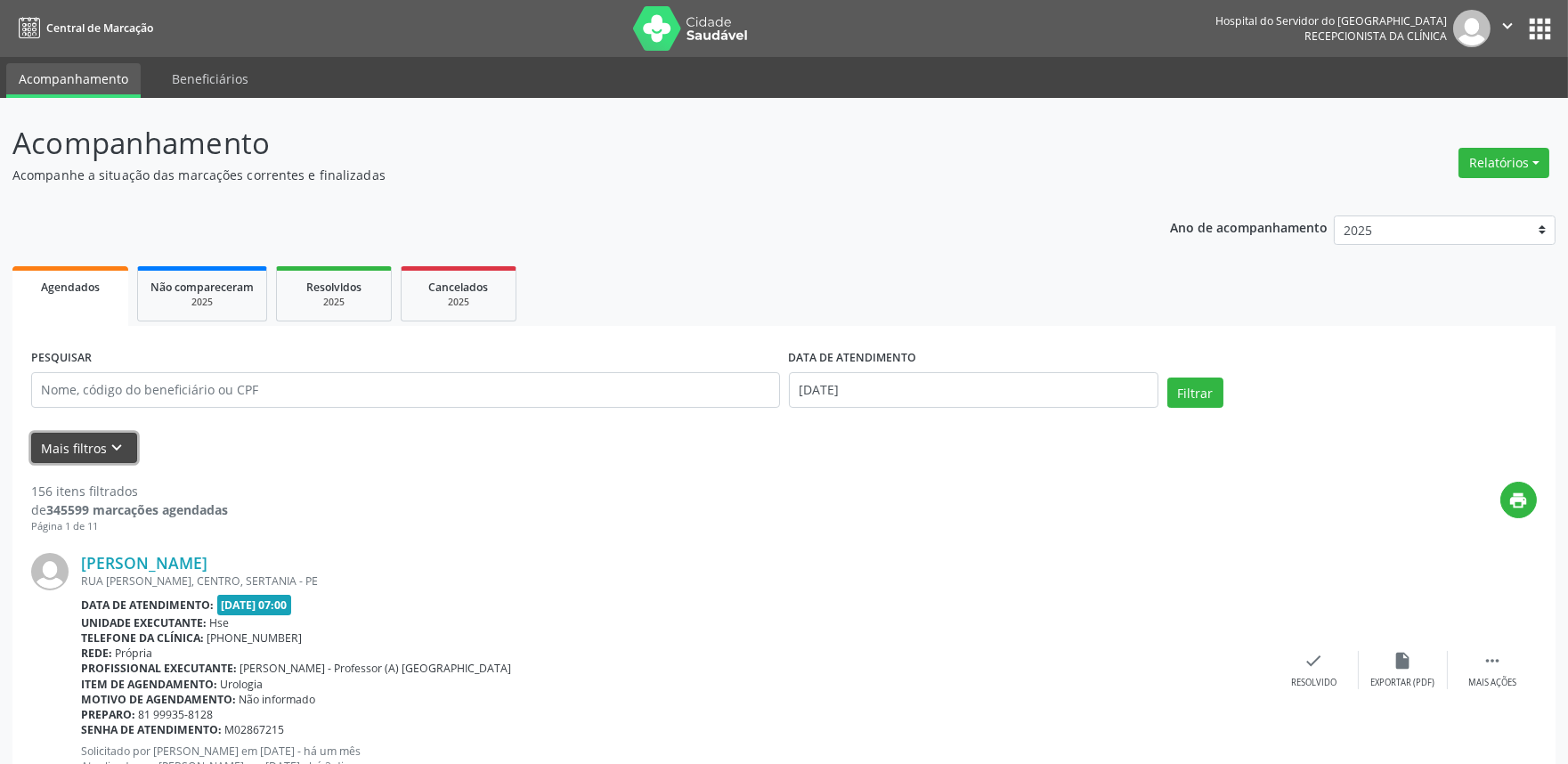
click at [78, 441] on button "Mais filtros keyboard_arrow_down" at bounding box center [84, 449] width 106 height 31
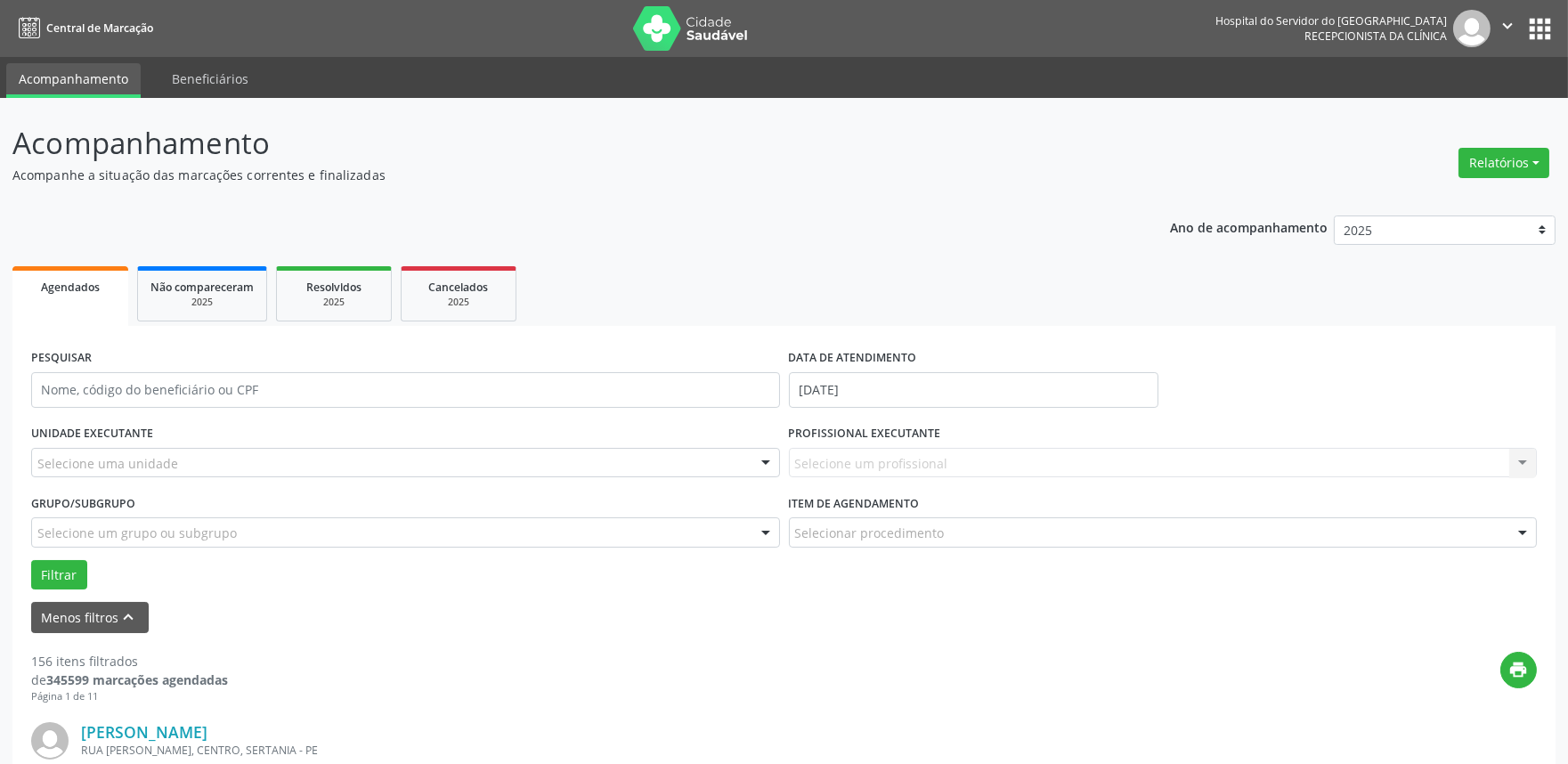
click at [983, 453] on div "Selecione um profissional Nenhum resultado encontrado para: " " Não há nenhuma …" at bounding box center [1164, 463] width 749 height 30
click at [1527, 464] on div "Selecione um profissional Nenhum resultado encontrado para: " " Não há nenhuma …" at bounding box center [1164, 463] width 749 height 30
click at [1524, 467] on div "Selecione um profissional Nenhum resultado encontrado para: " " Não há nenhuma …" at bounding box center [1164, 463] width 749 height 30
click at [1523, 465] on div "Selecione um profissional Nenhum resultado encontrado para: " " Não há nenhuma …" at bounding box center [1164, 463] width 749 height 30
click at [1521, 466] on div "Selecione um profissional Nenhum resultado encontrado para: " " Não há nenhuma …" at bounding box center [1164, 463] width 749 height 30
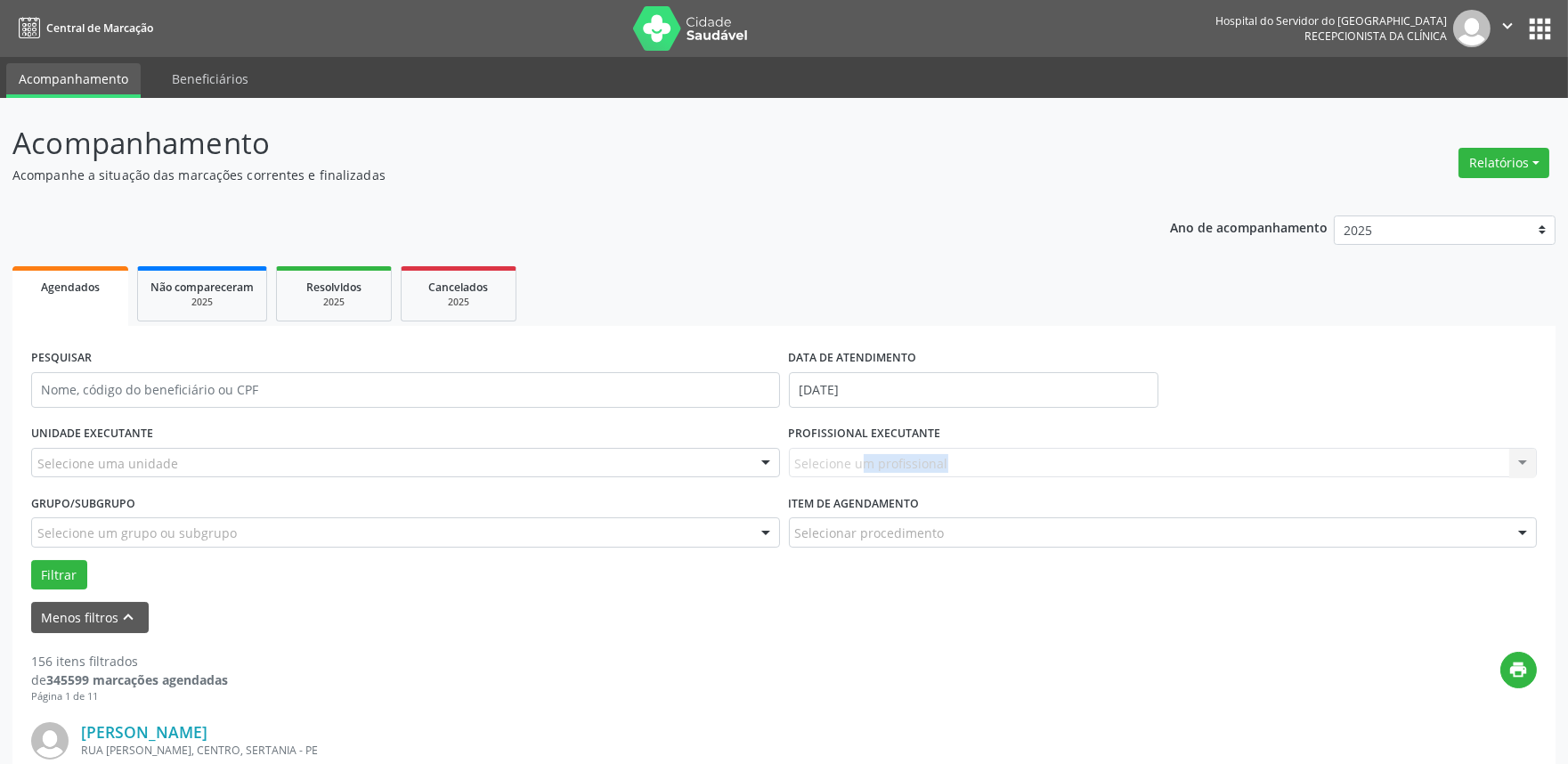
click at [1521, 464] on div "Selecione um profissional Nenhum resultado encontrado para: " " Não há nenhuma …" at bounding box center [1164, 463] width 749 height 30
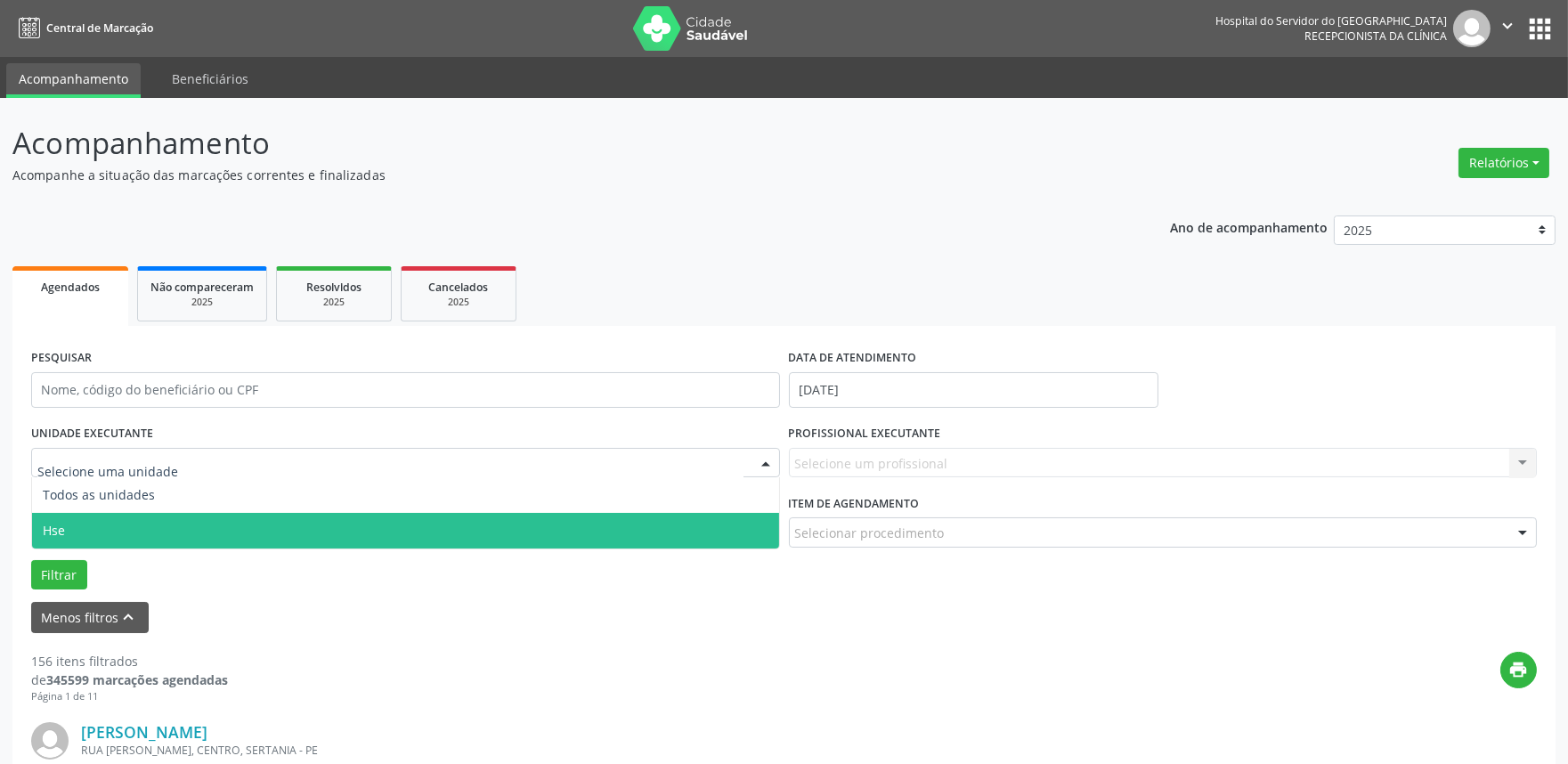
click at [139, 517] on span "Hse" at bounding box center [405, 531] width 747 height 36
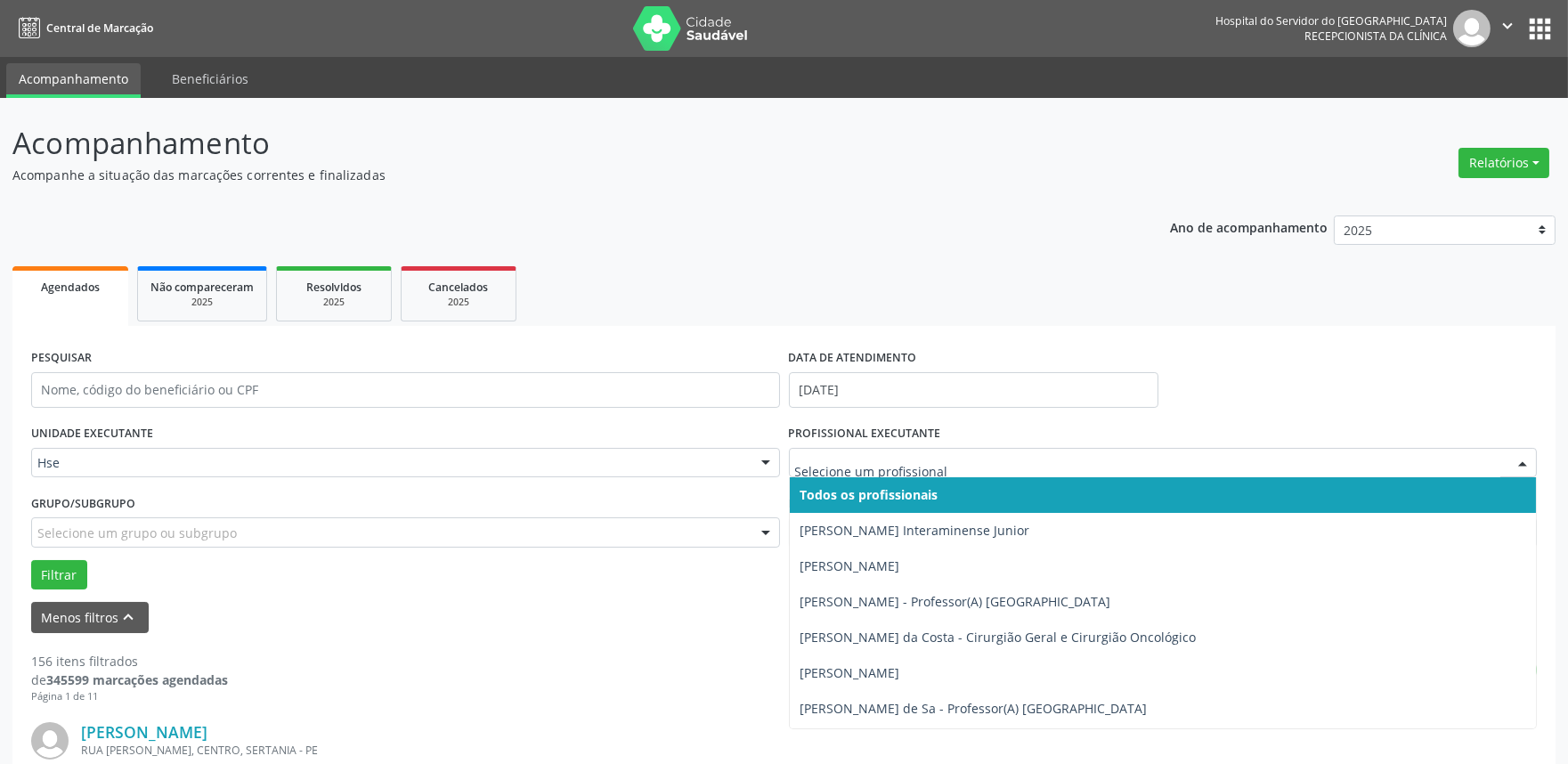
click at [1527, 474] on div at bounding box center [1523, 464] width 27 height 30
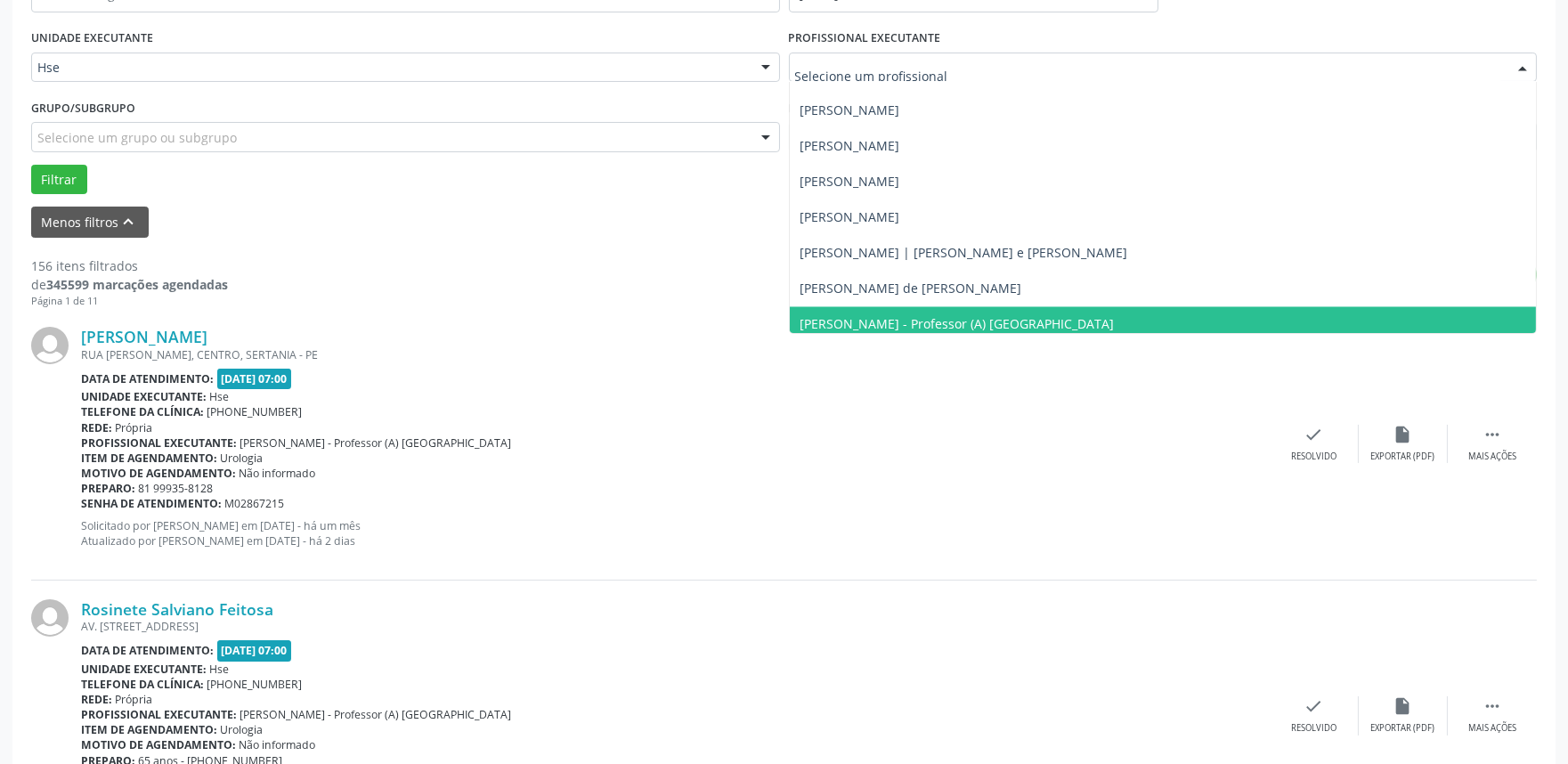
scroll to position [6930, 0]
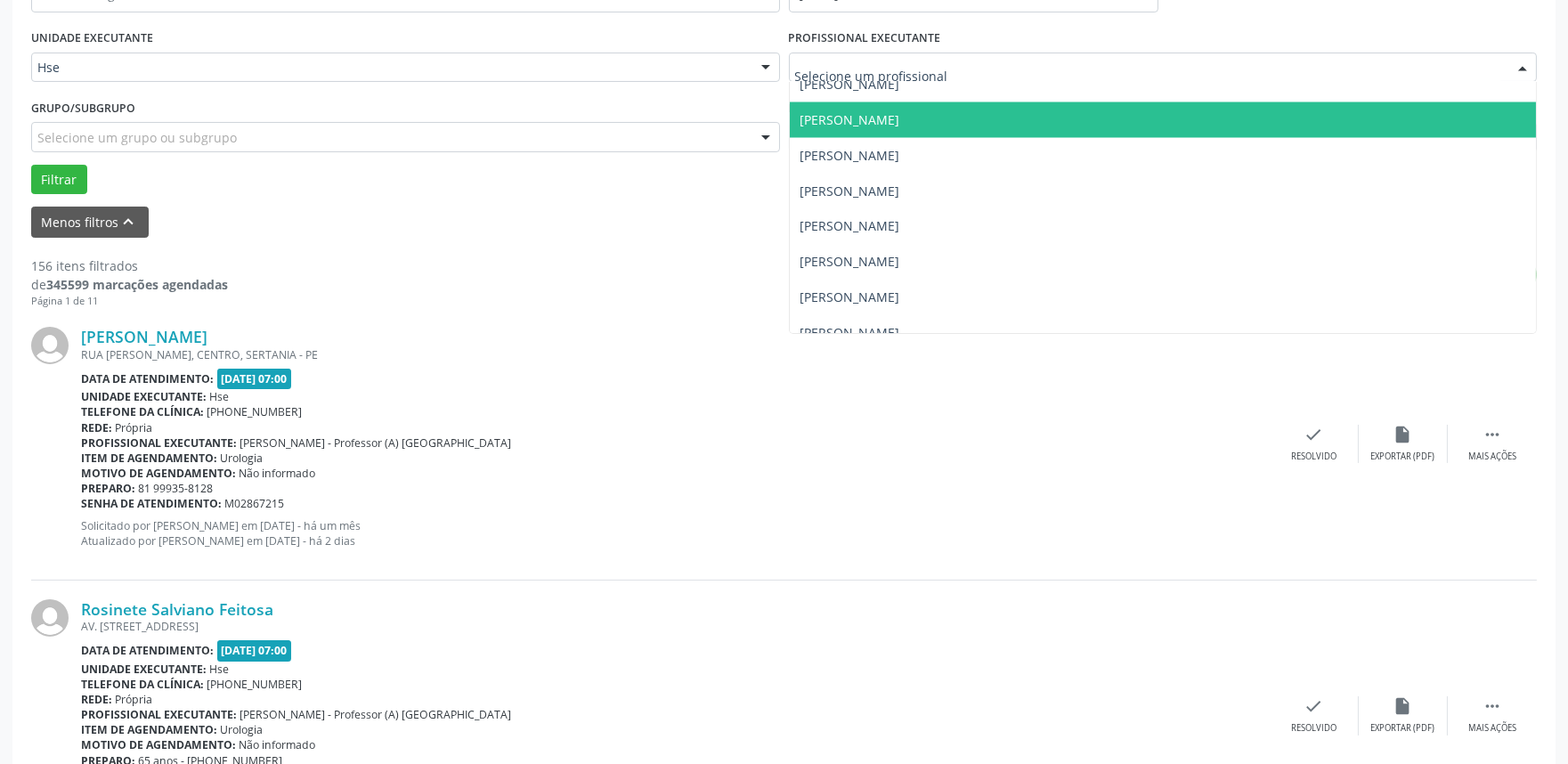
click at [907, 67] on input "text" at bounding box center [1148, 77] width 706 height 36
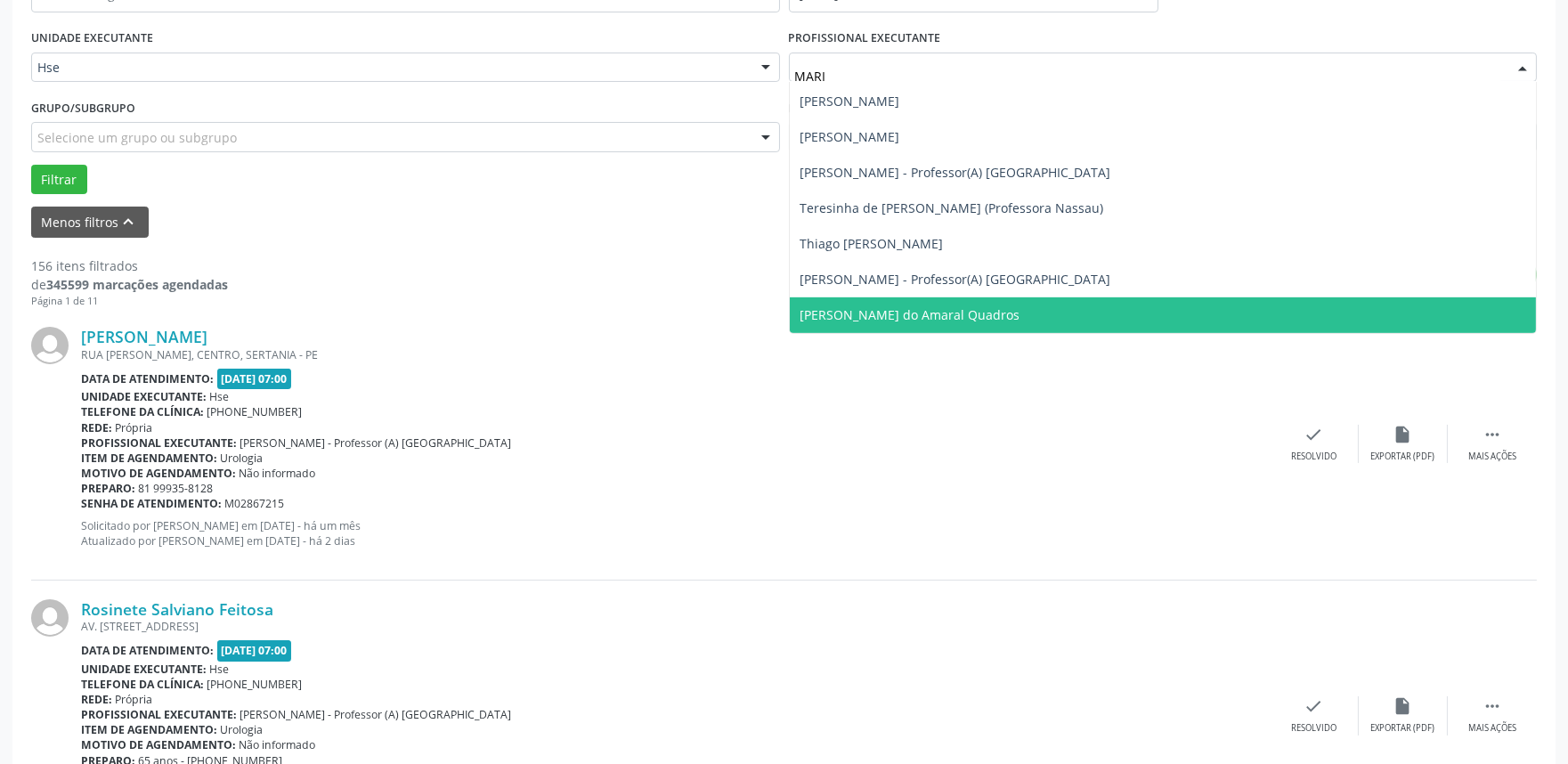
scroll to position [890, 0]
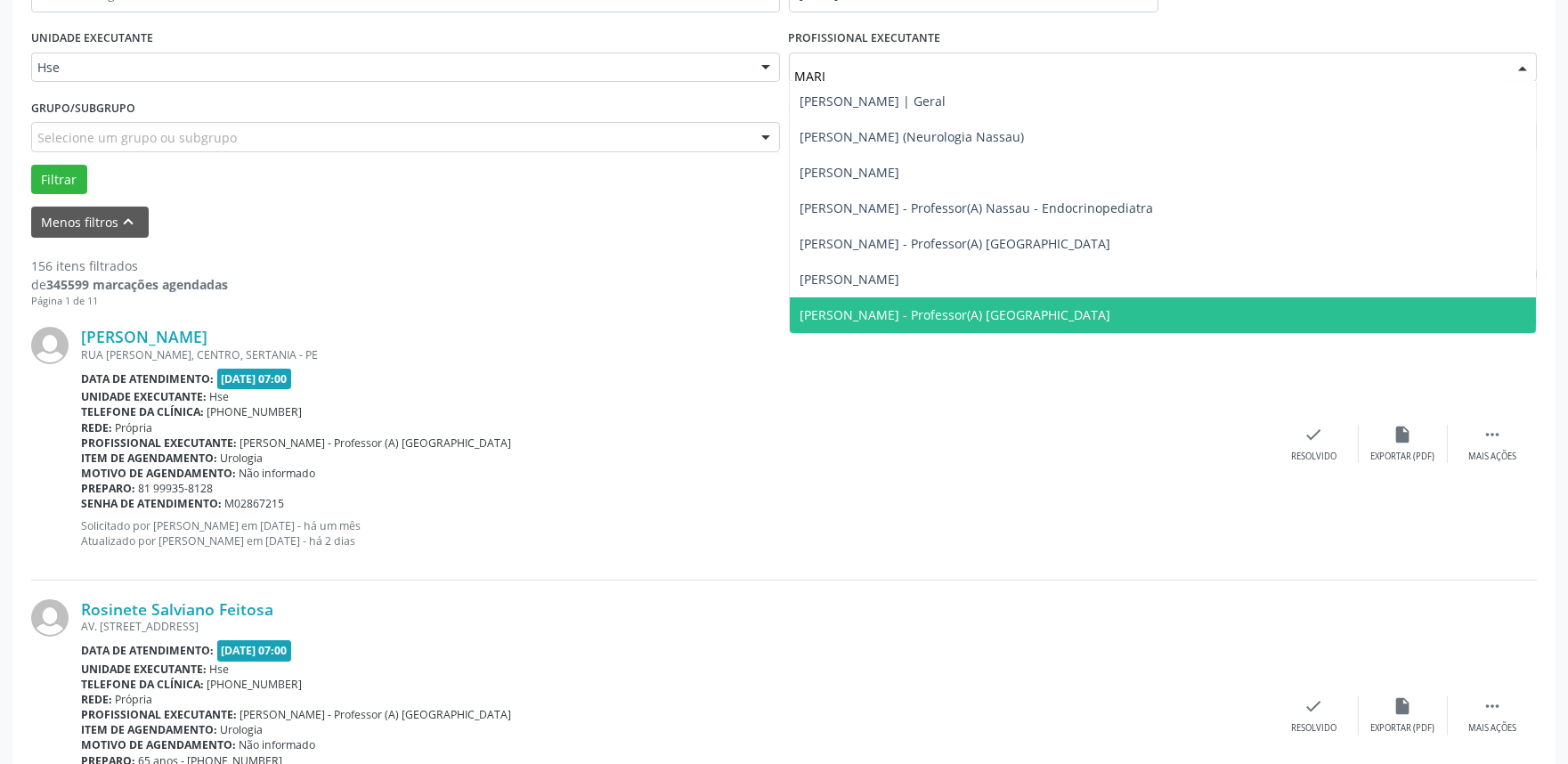
type input "MARIANA"
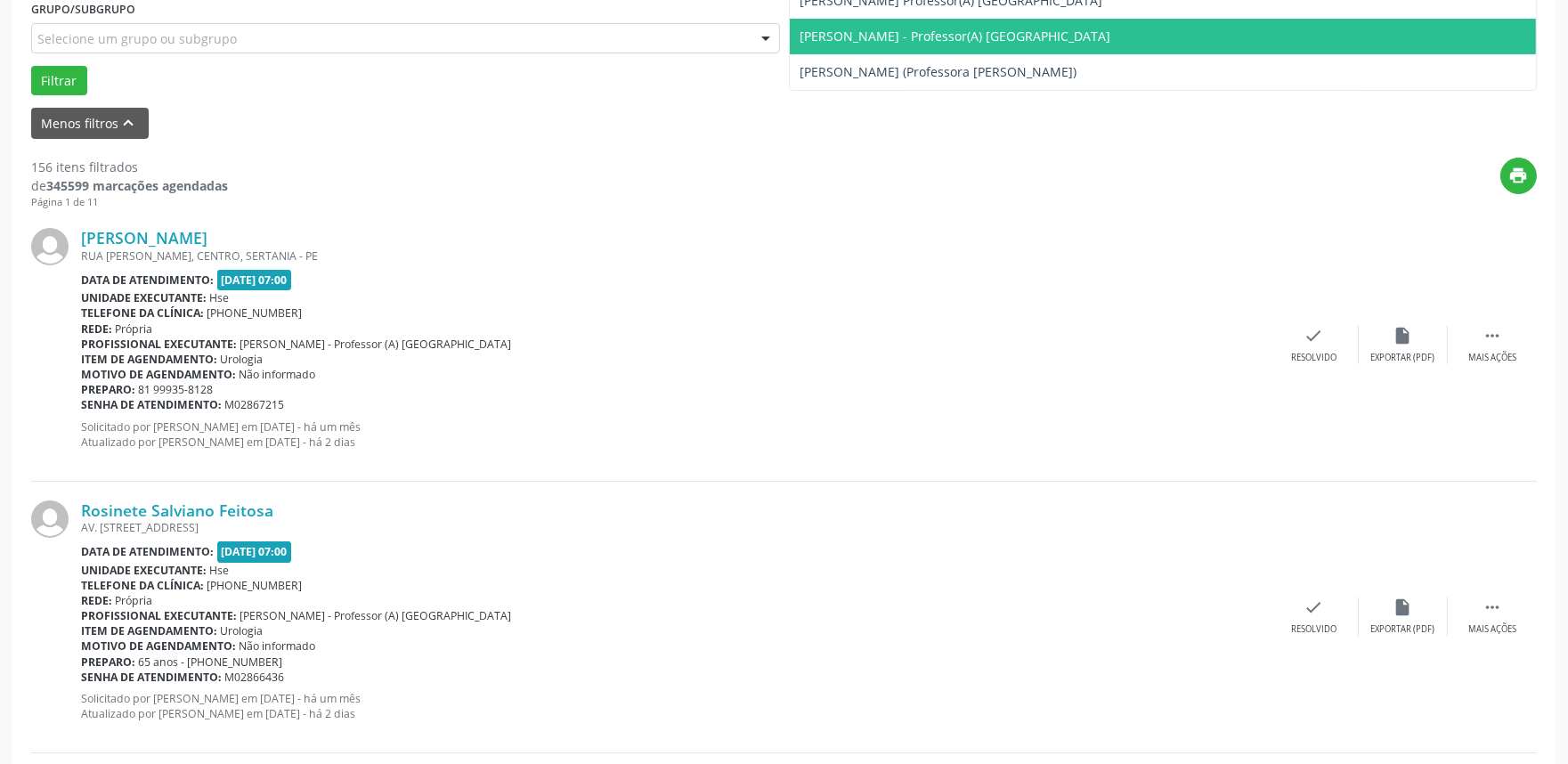
scroll to position [0, 0]
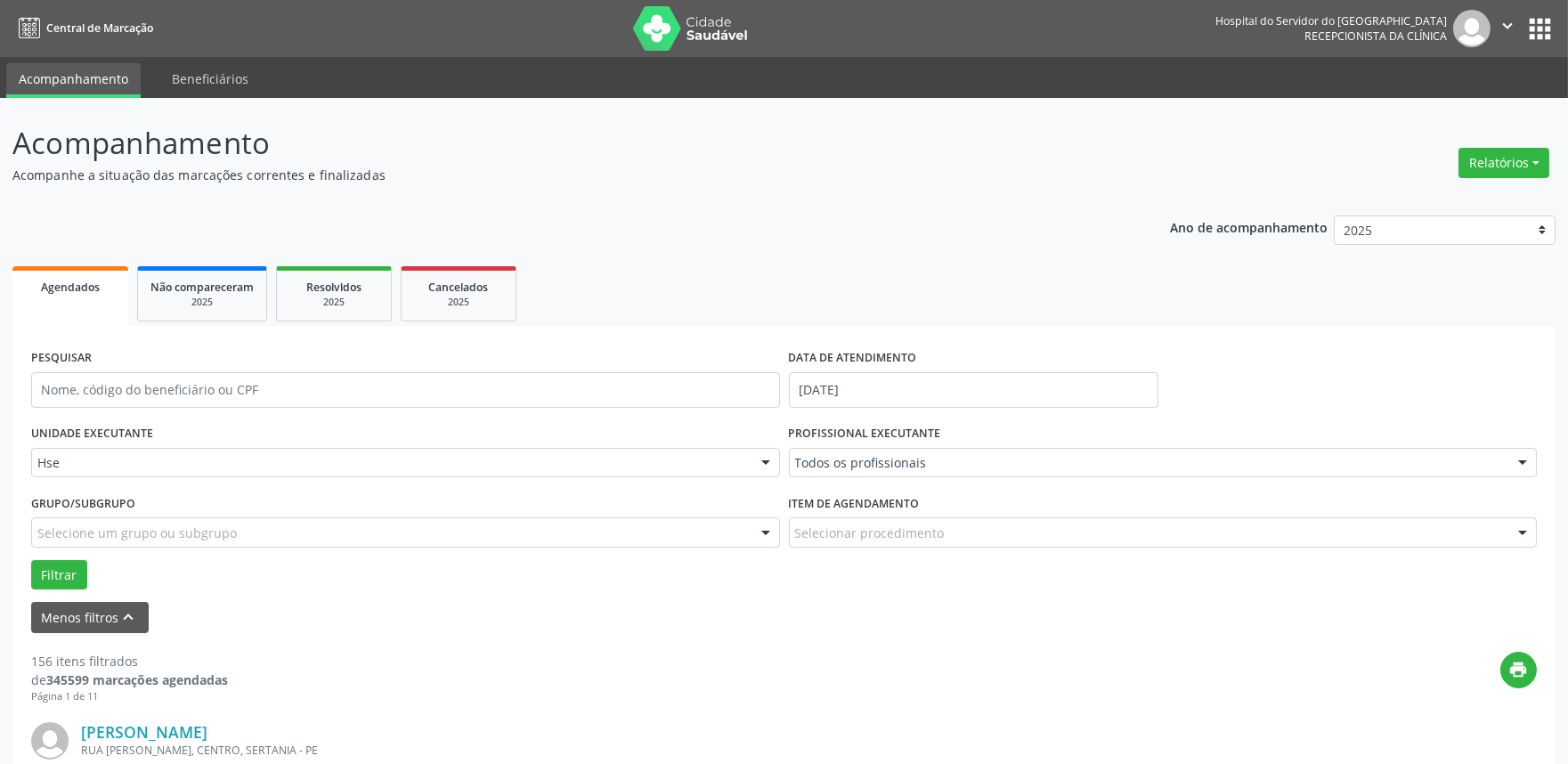
click at [1469, 18] on img at bounding box center [1472, 29] width 38 height 38
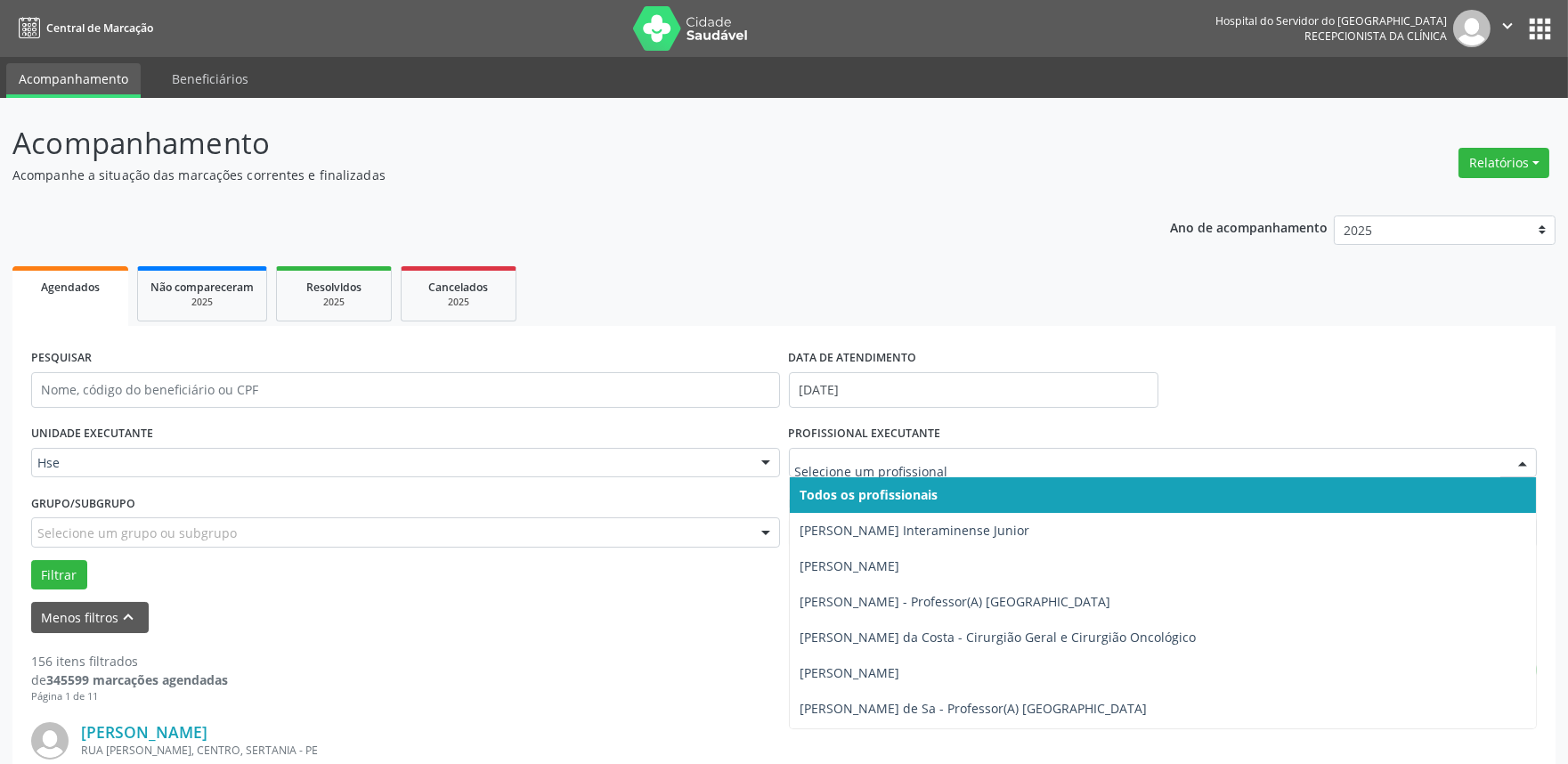
click at [1520, 467] on div at bounding box center [1523, 464] width 27 height 30
